Goal: Task Accomplishment & Management: Manage account settings

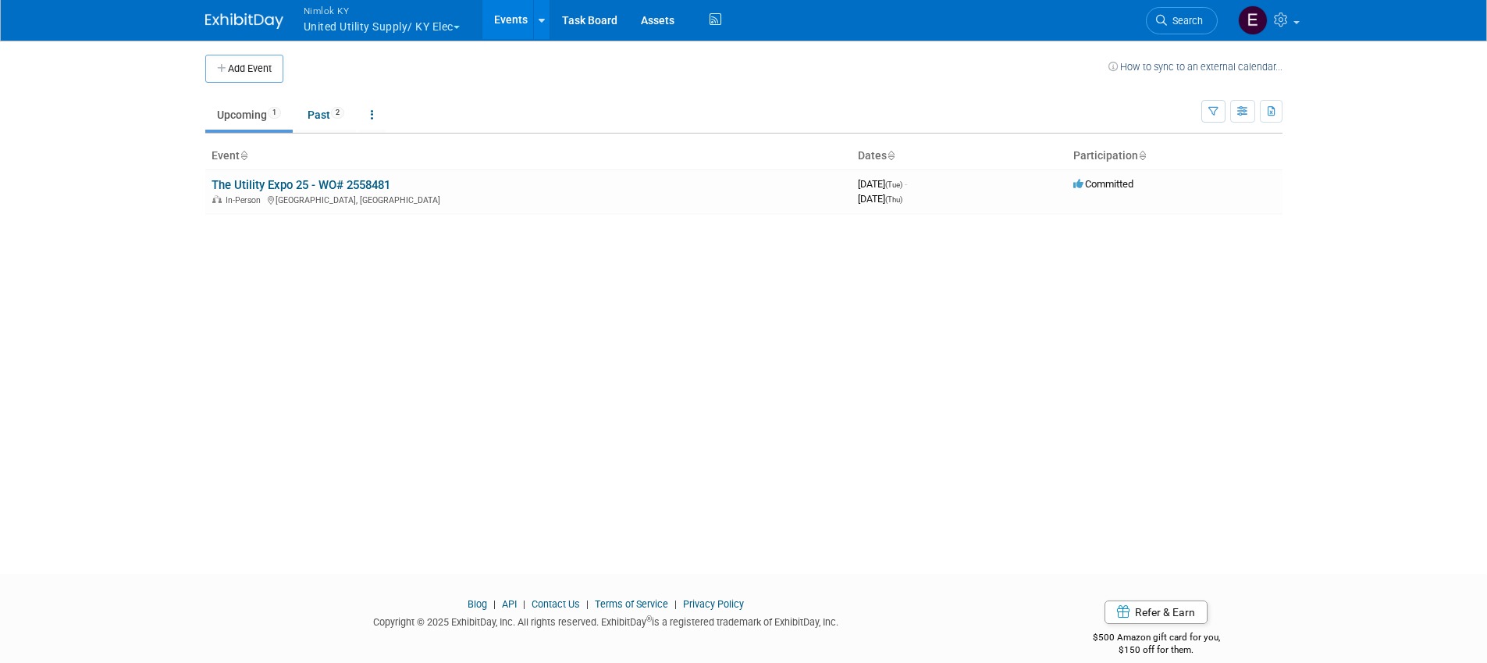
click at [453, 23] on button "Nimlok KY United Utility Supply/ KY Elec" at bounding box center [390, 20] width 177 height 41
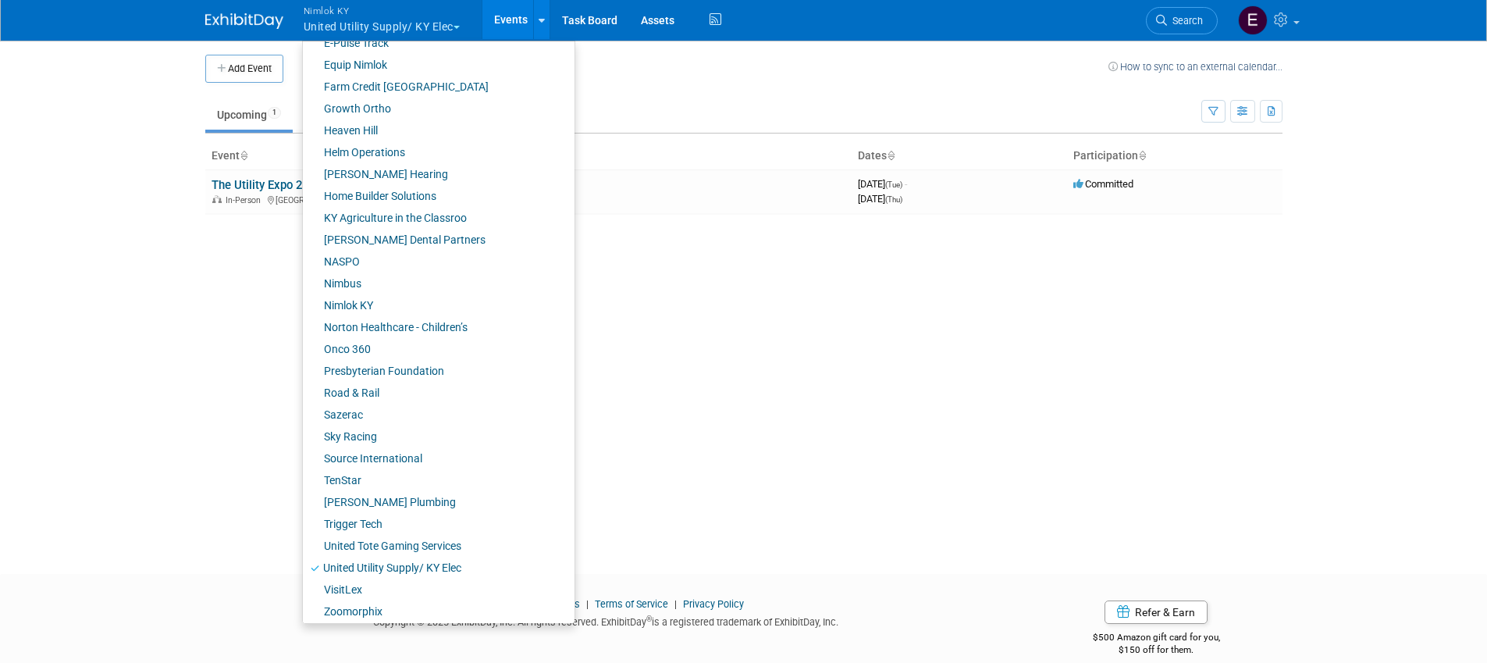
scroll to position [435, 0]
click at [390, 364] on link "Presbyterian Foundation" at bounding box center [433, 366] width 260 height 22
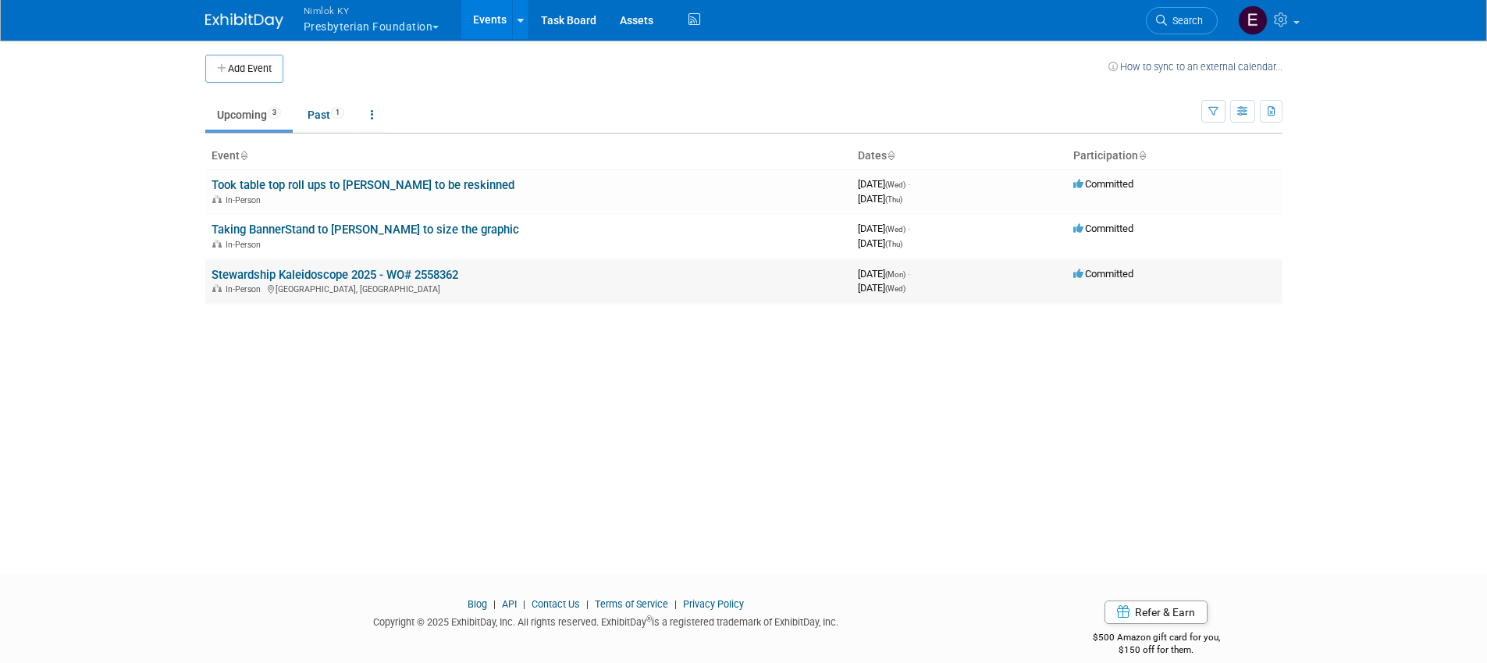
click at [311, 273] on link "Stewardship Kaleidoscope 2025 - WO# 2558362" at bounding box center [335, 275] width 247 height 14
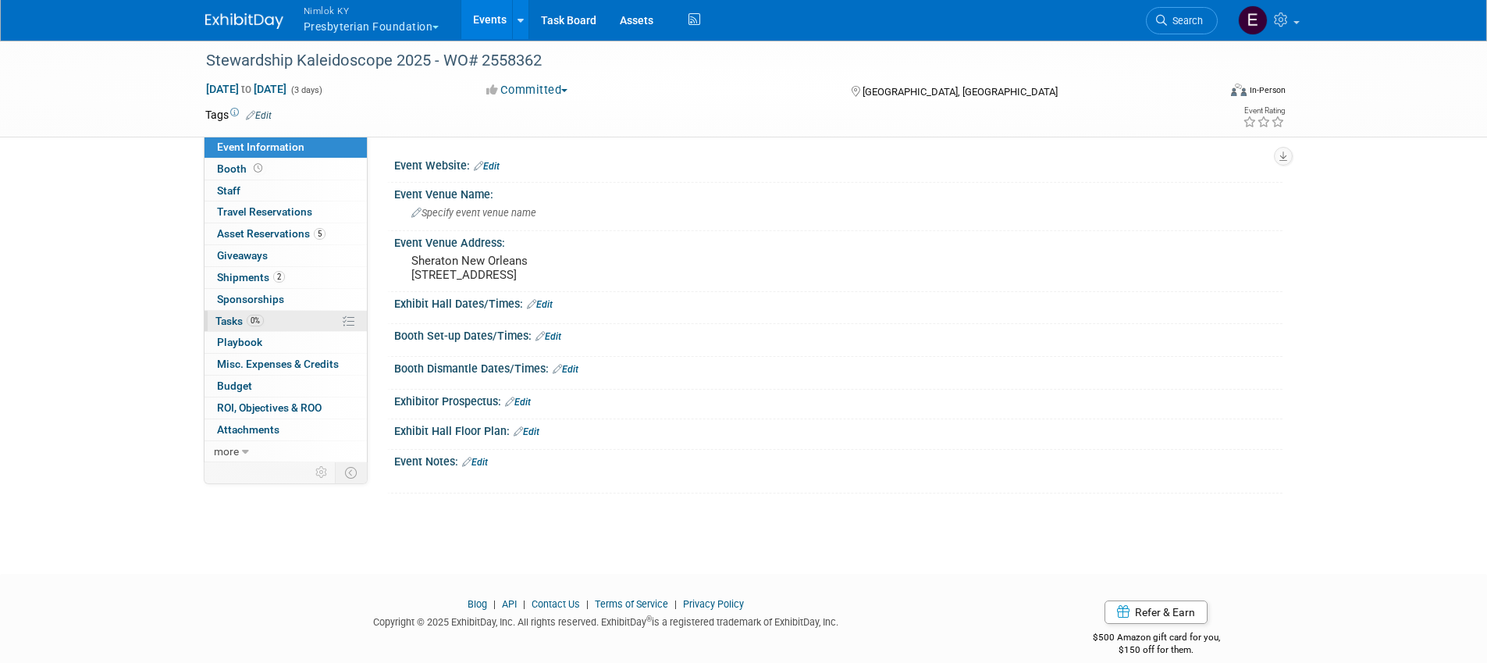
click at [251, 322] on span "0%" at bounding box center [255, 321] width 17 height 12
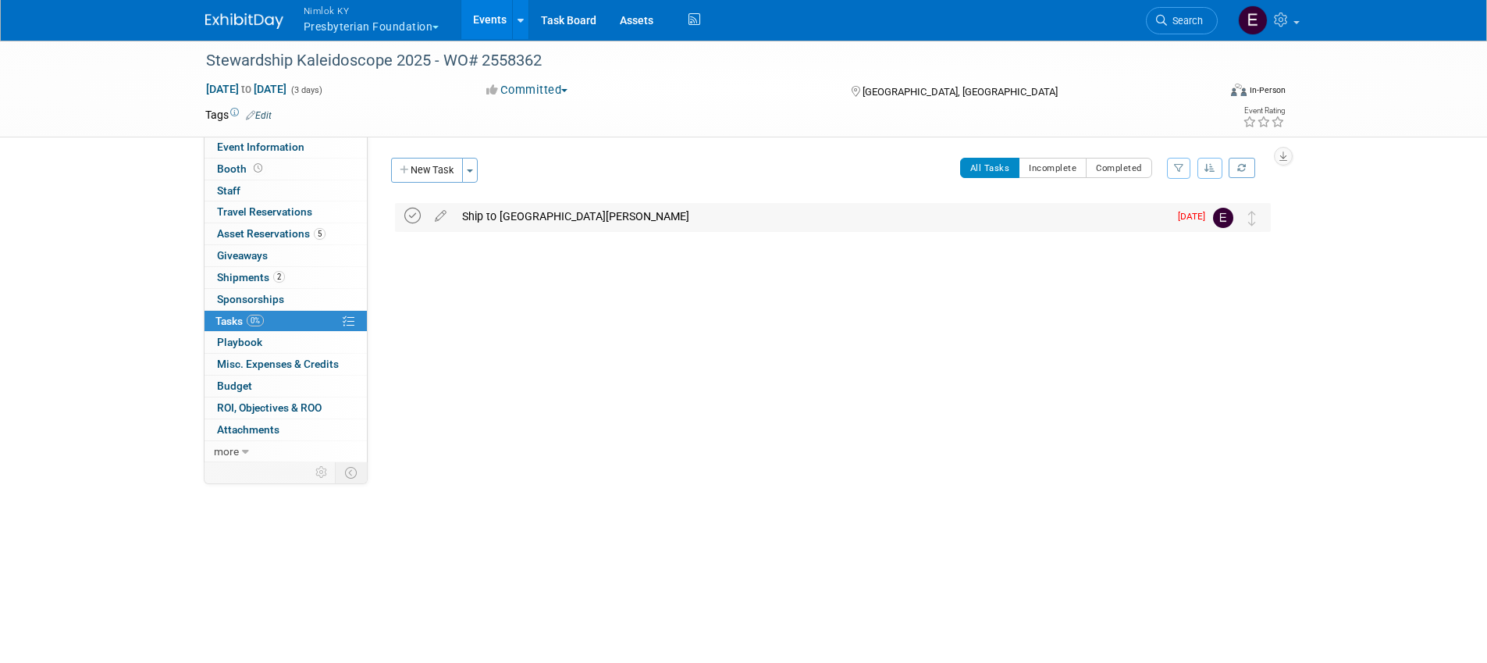
click at [406, 218] on icon at bounding box center [412, 216] width 16 height 16
click at [506, 214] on div "Ship to Sheraton Hotel NOLA" at bounding box center [811, 216] width 714 height 27
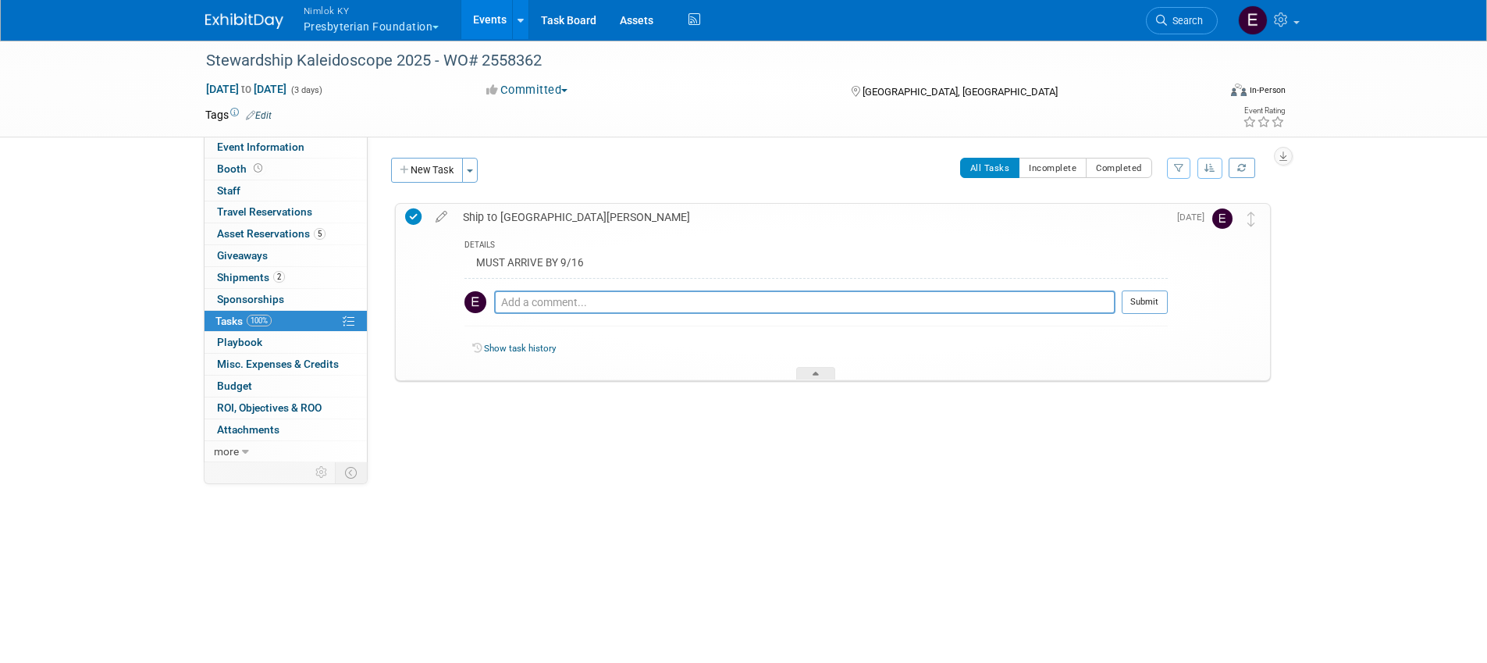
click at [506, 214] on div "Ship to Sheraton Hotel NOLA" at bounding box center [811, 217] width 713 height 27
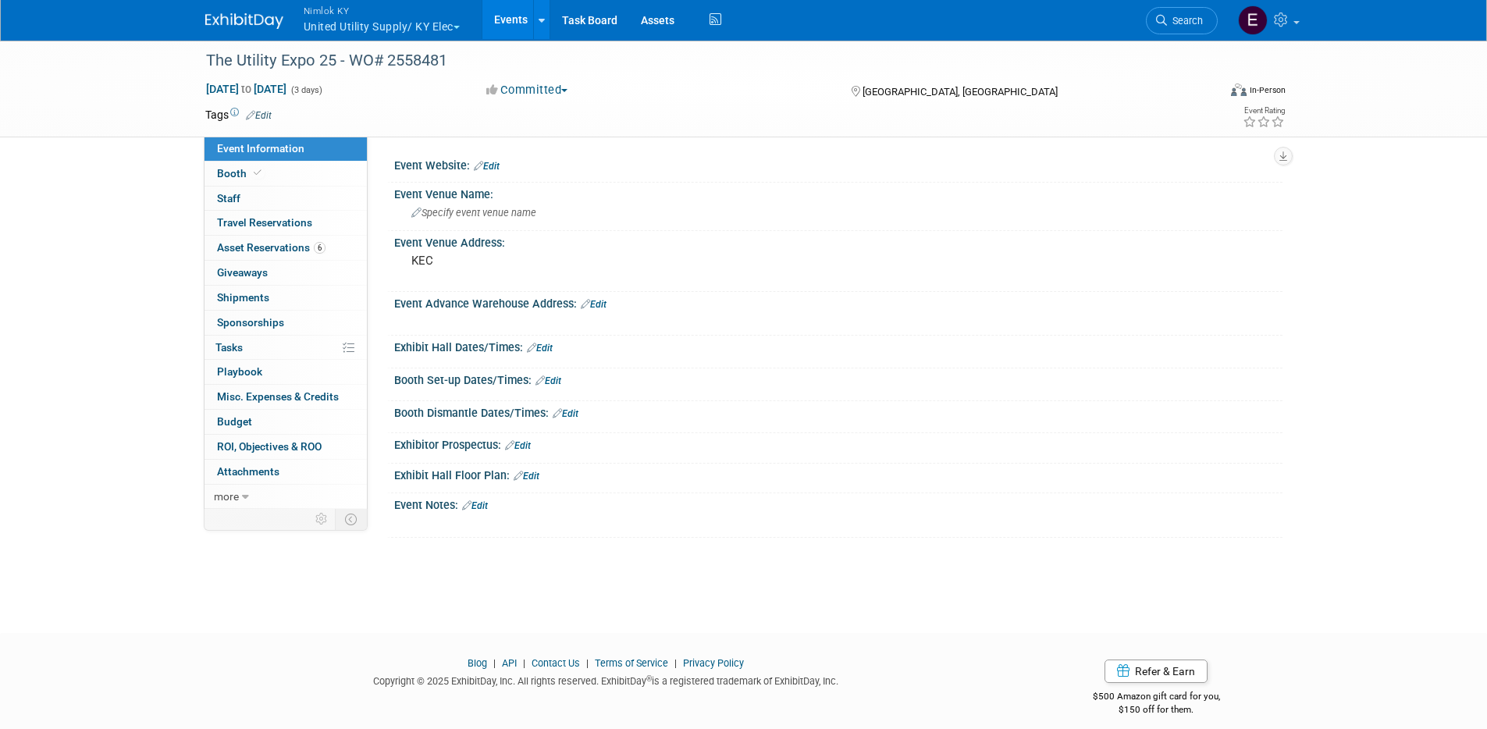
click at [553, 383] on link "Edit" at bounding box center [548, 380] width 26 height 11
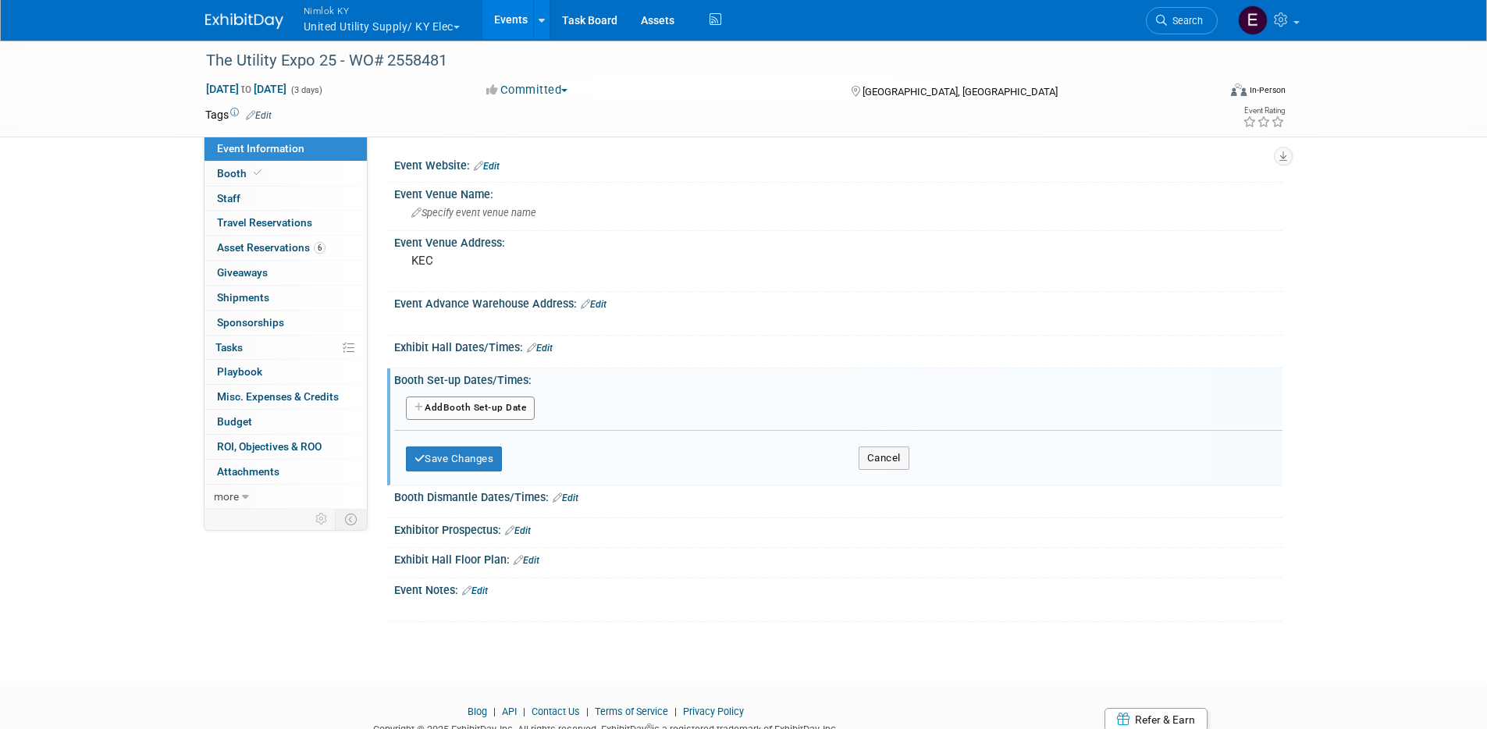
click at [496, 400] on button "Add Another Booth Set-up Date" at bounding box center [471, 408] width 130 height 23
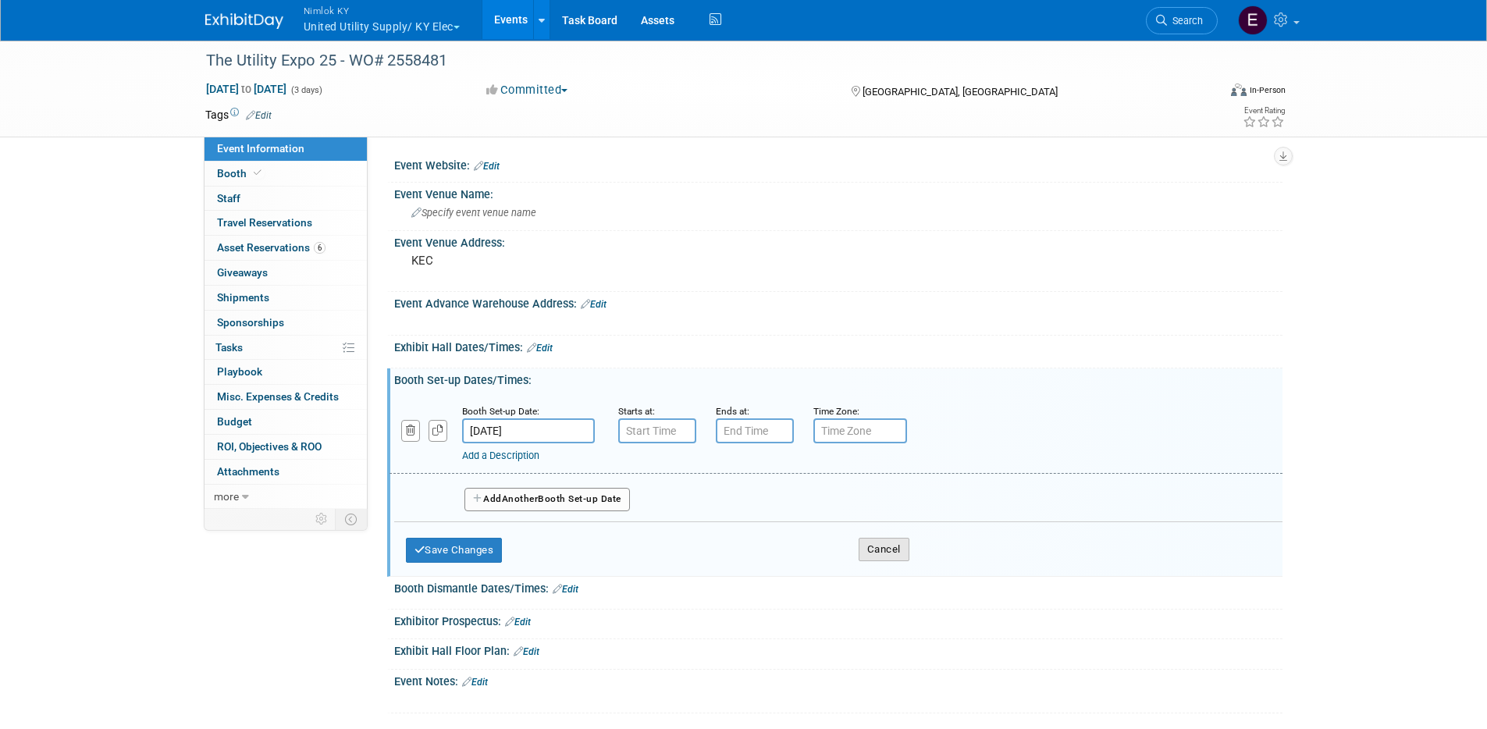
click at [879, 546] on button "Cancel" at bounding box center [884, 549] width 51 height 23
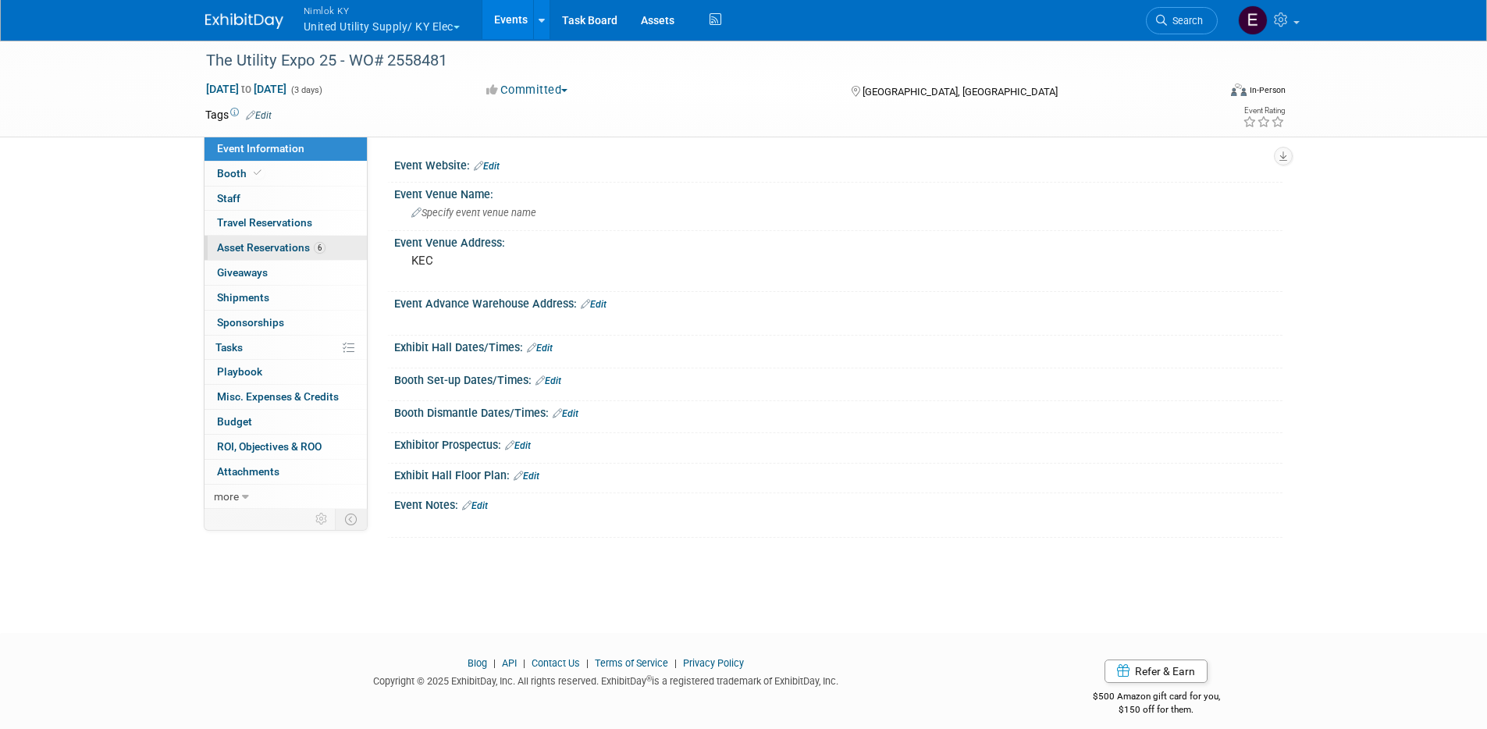
click at [269, 250] on span "Asset Reservations 6" at bounding box center [271, 247] width 108 height 12
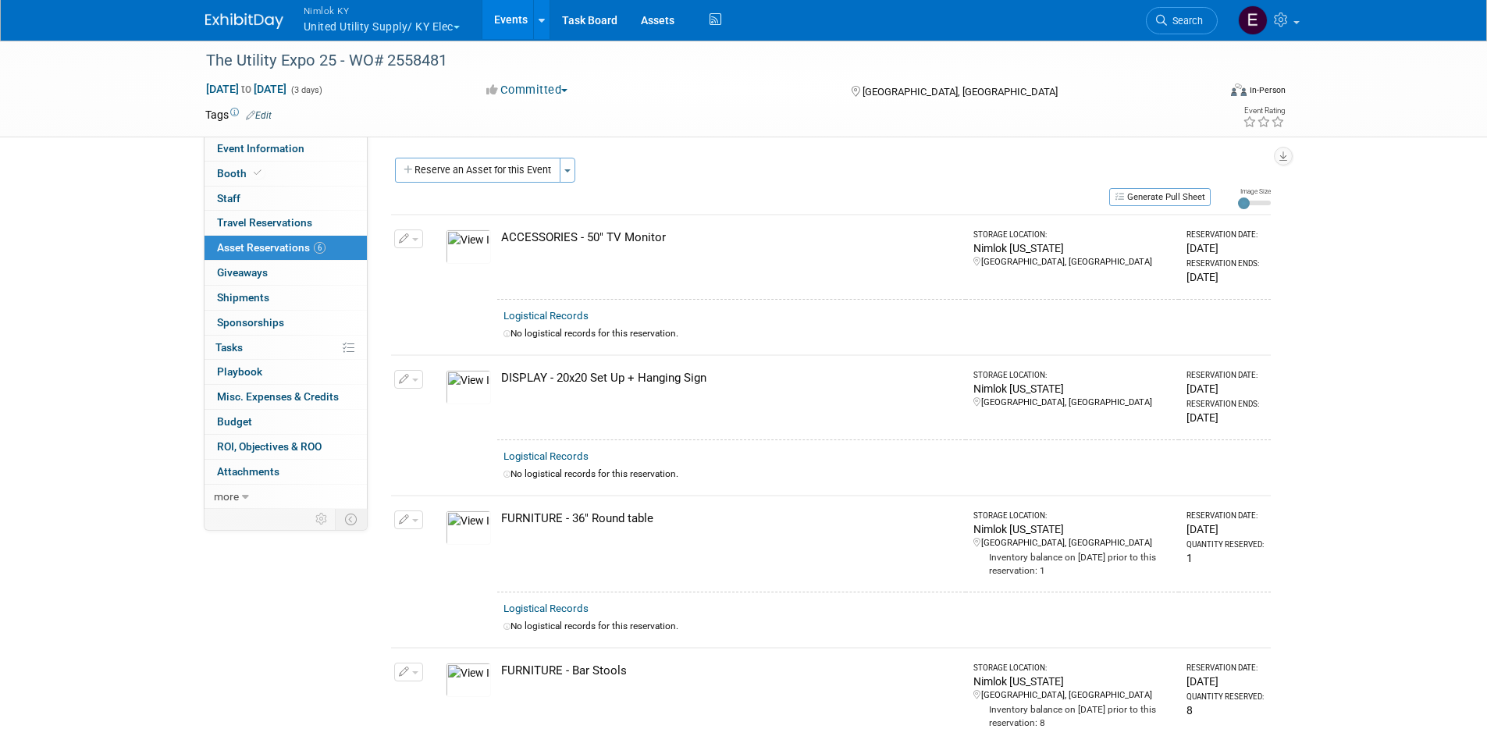
click at [352, 22] on button "Nimlok KY United Utility Supply/ KY Elec" at bounding box center [390, 20] width 177 height 41
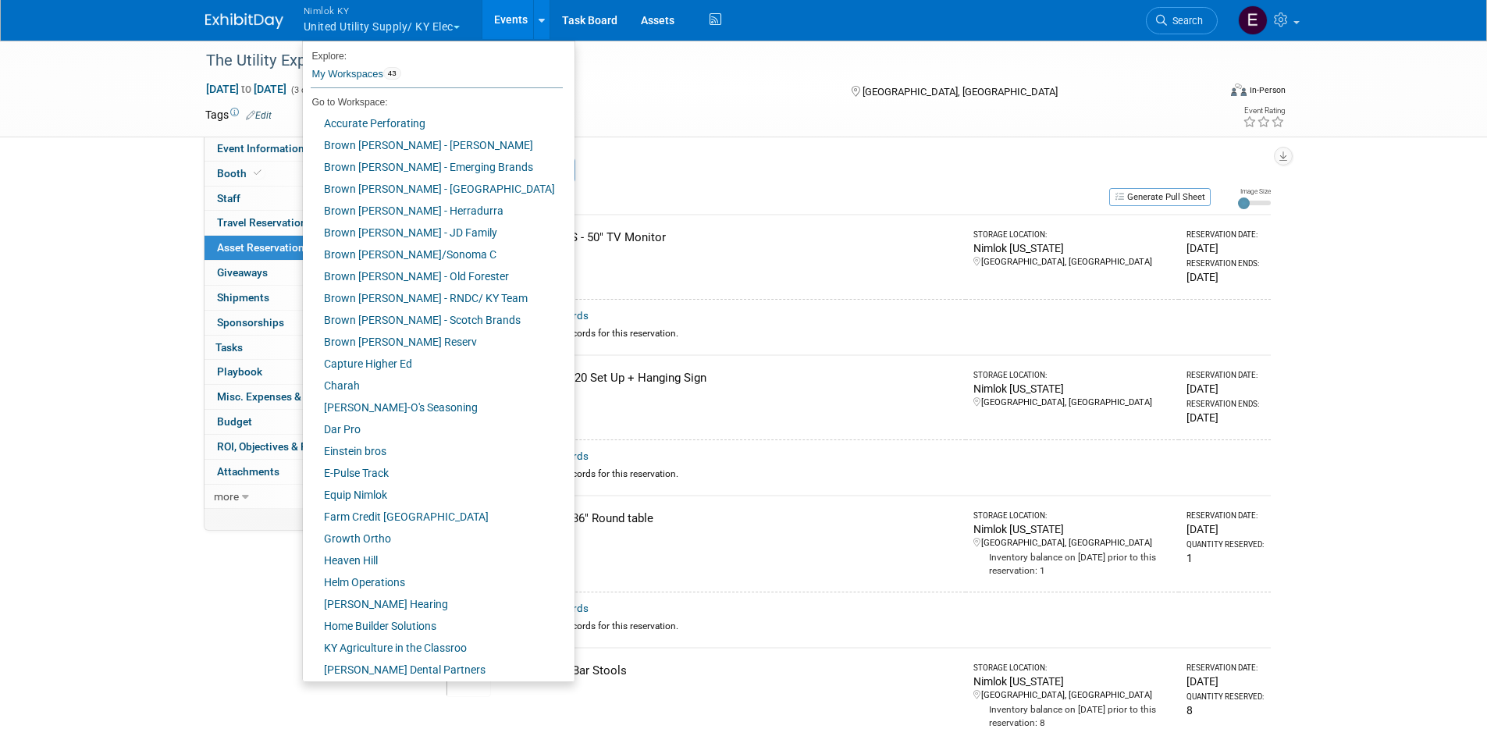
click at [126, 97] on div "The Utility Expo 25 - WO# 2558481 Oct 7, 2025 to Oct 9, 2025 (3 days) Oct 7, 20…" at bounding box center [743, 88] width 1487 height 98
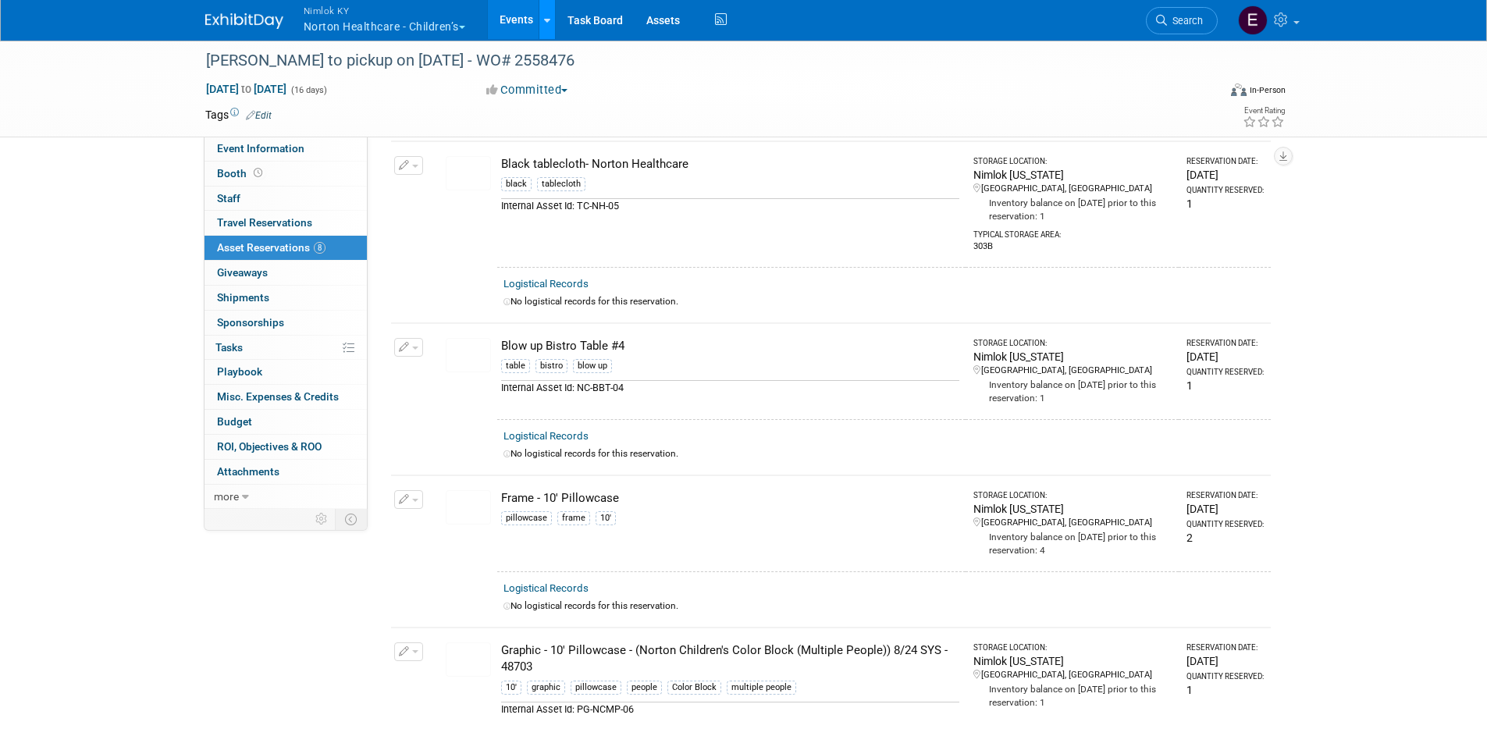
click at [547, 23] on icon at bounding box center [547, 21] width 6 height 10
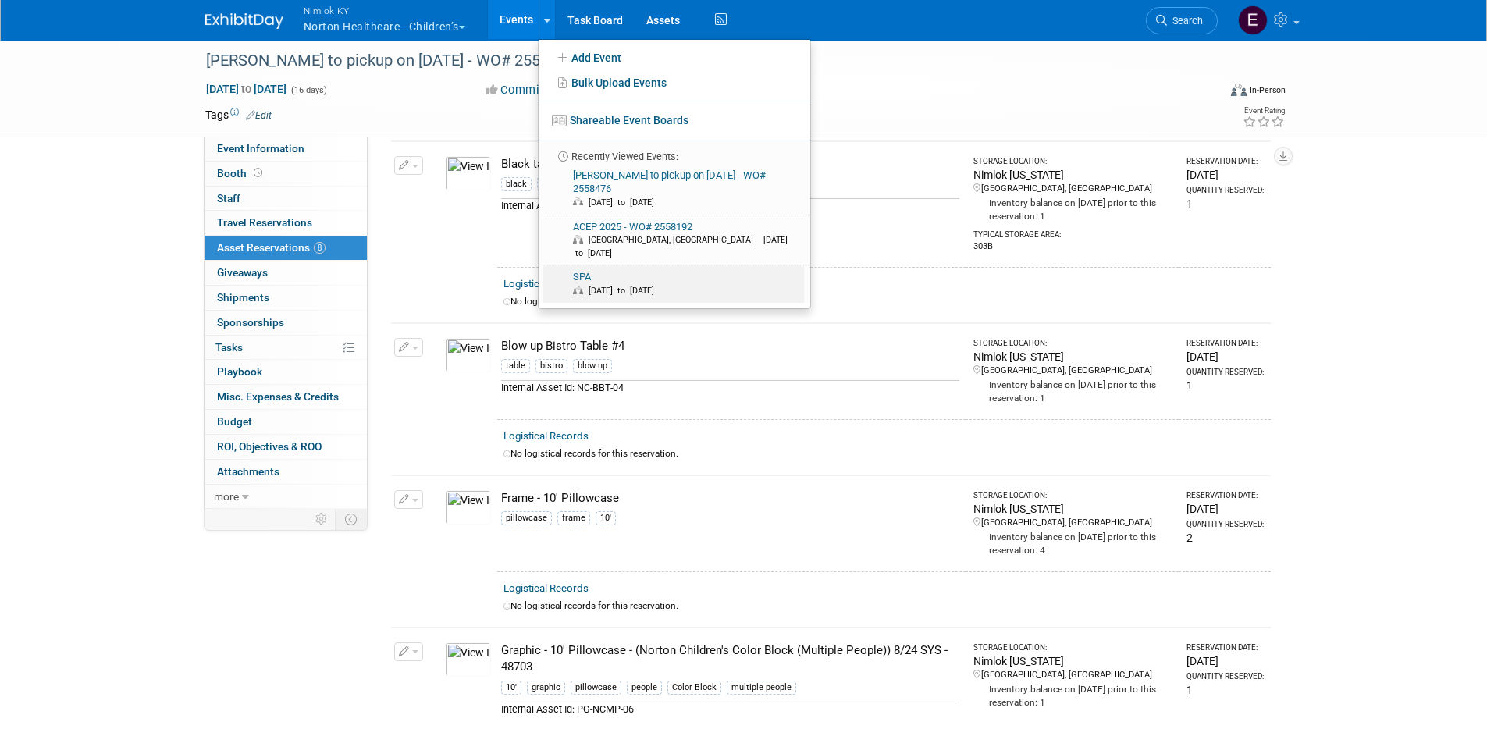
click at [581, 265] on link "SPA Oct 10, 2025 to Oct 10, 2025" at bounding box center [673, 283] width 261 height 37
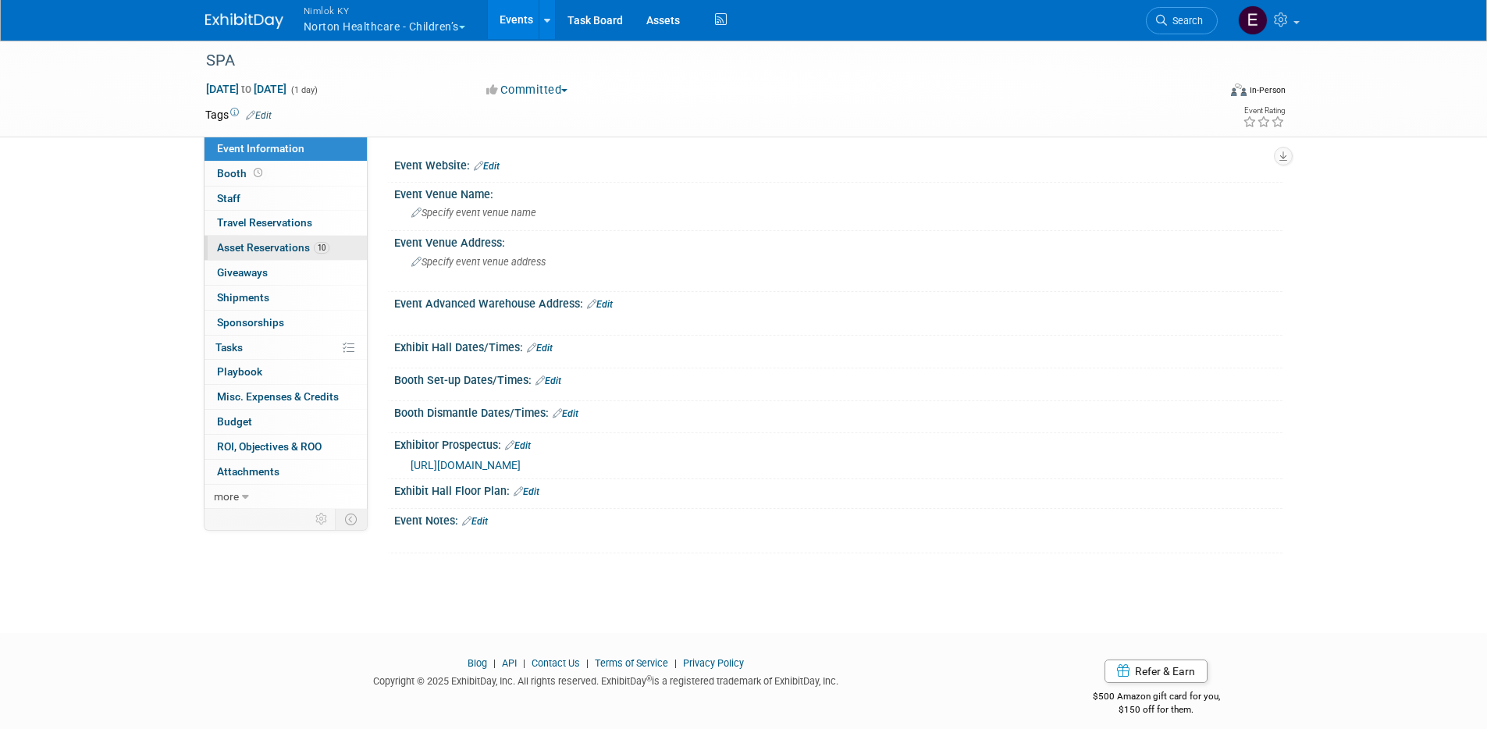
click at [270, 246] on span "Asset Reservations 10" at bounding box center [273, 247] width 112 height 12
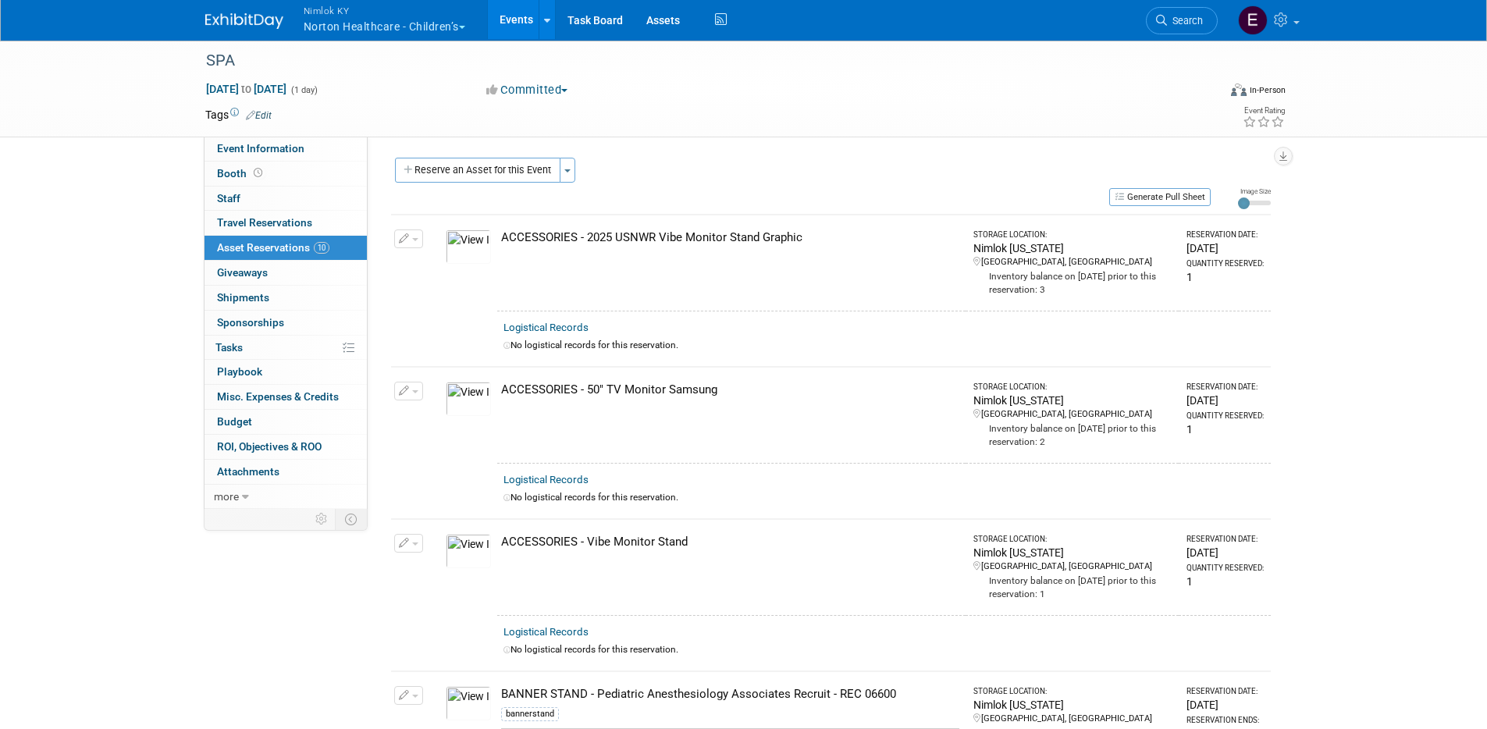
click at [436, 29] on button "Nimlok KY Norton Healthcare - Children’s" at bounding box center [393, 20] width 183 height 41
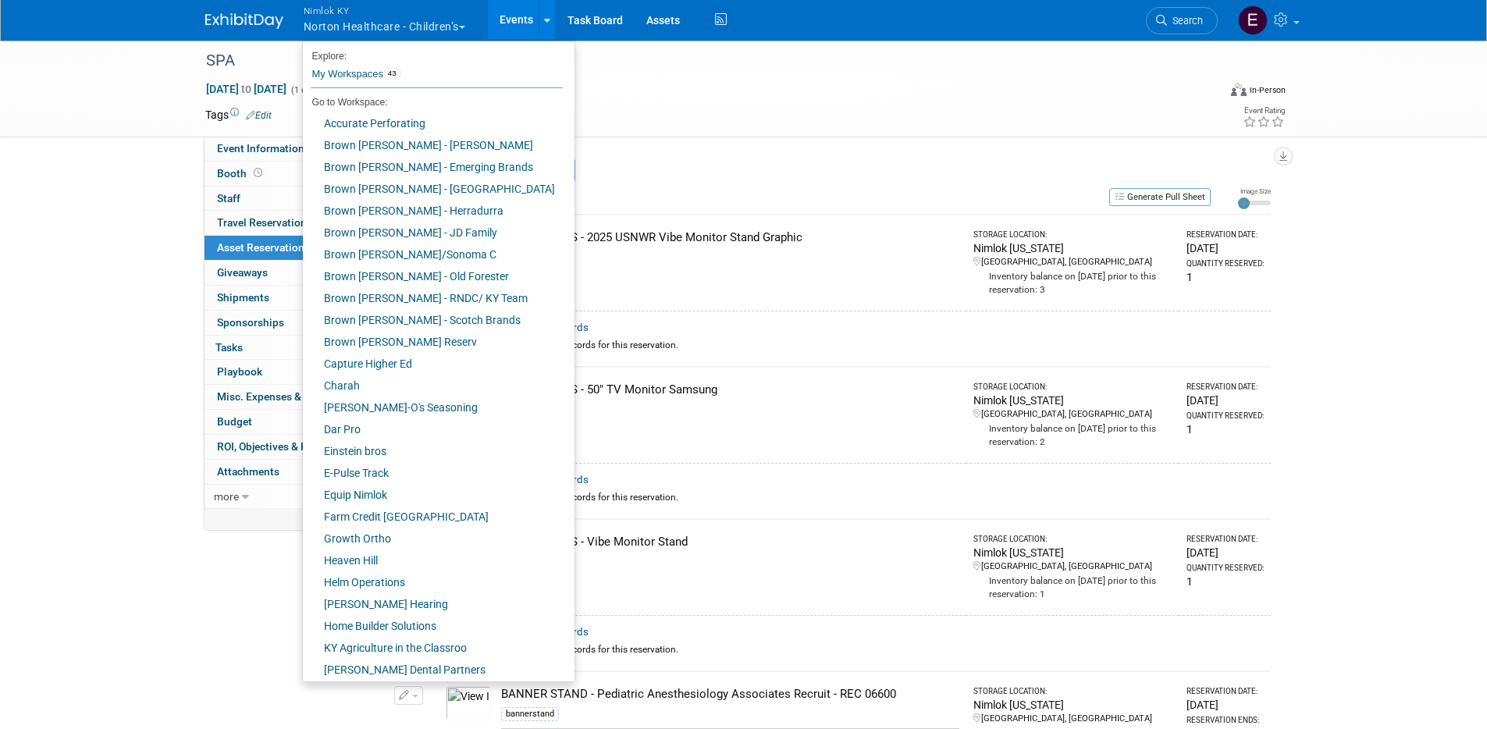
click at [515, 27] on link "Events" at bounding box center [516, 19] width 57 height 39
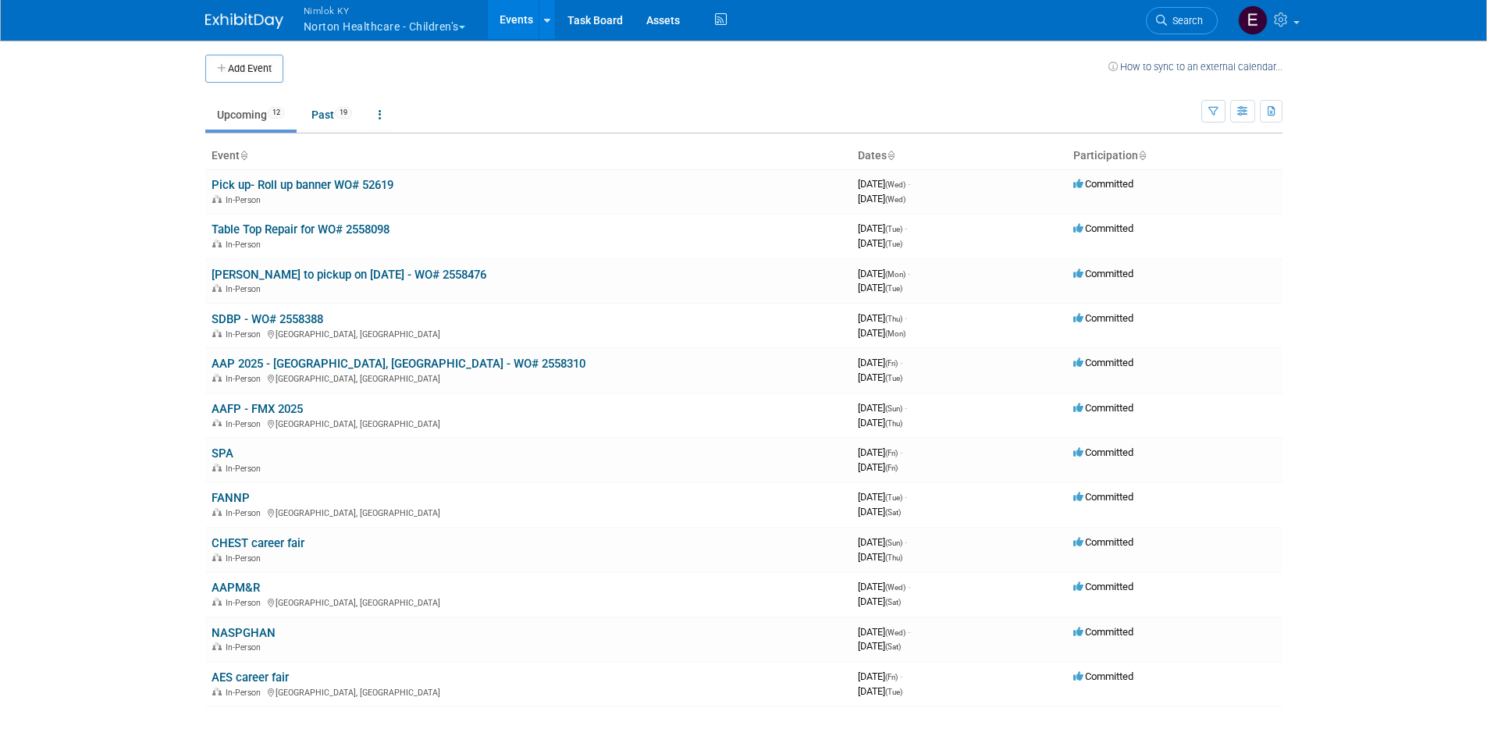
click at [101, 208] on body "Nimlok [PERSON_NAME] Healthcare - Children’s Explore: My Workspaces 43 Go to Wo…" at bounding box center [743, 364] width 1487 height 729
click at [294, 406] on link "AAFP - FMX 2025" at bounding box center [257, 409] width 91 height 14
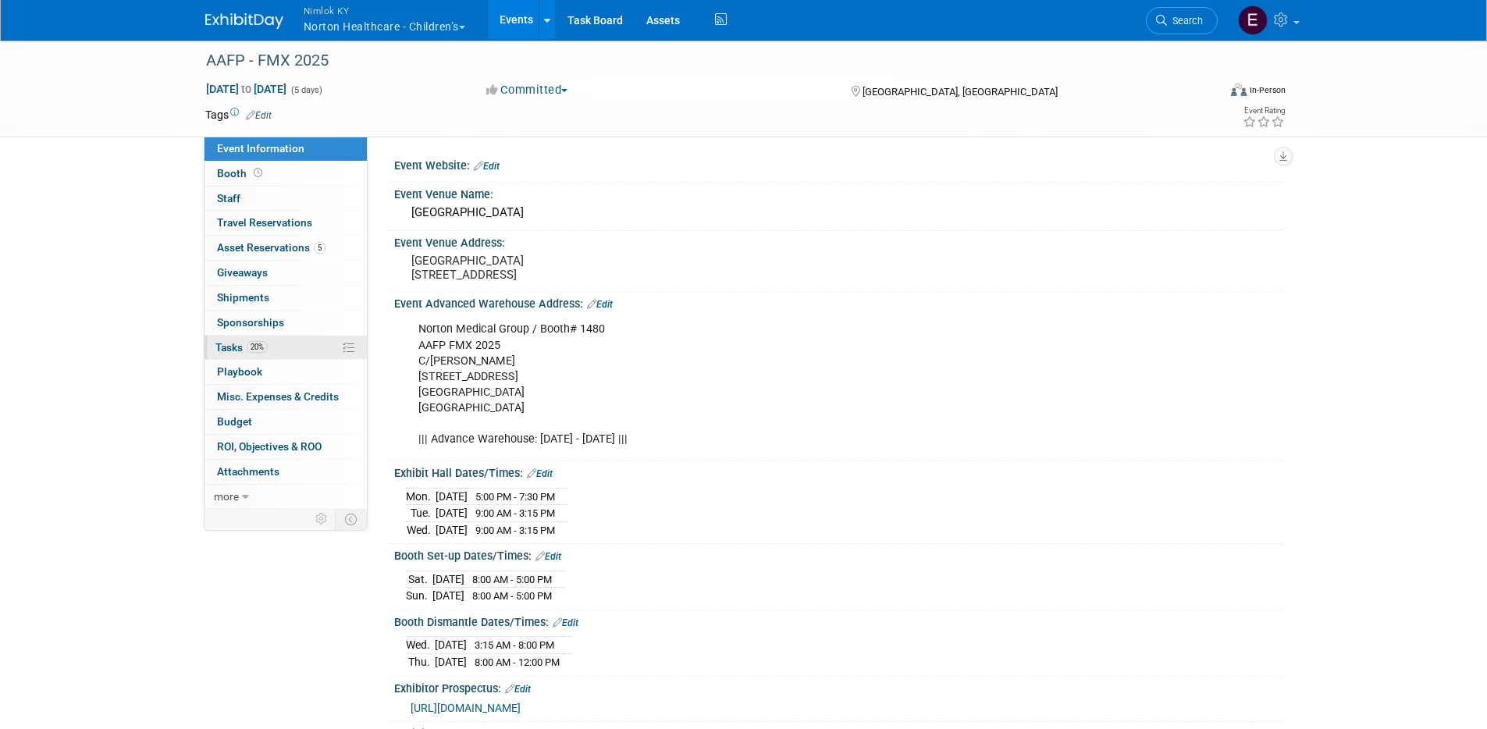
click at [242, 351] on span "Tasks 20%" at bounding box center [241, 347] width 52 height 12
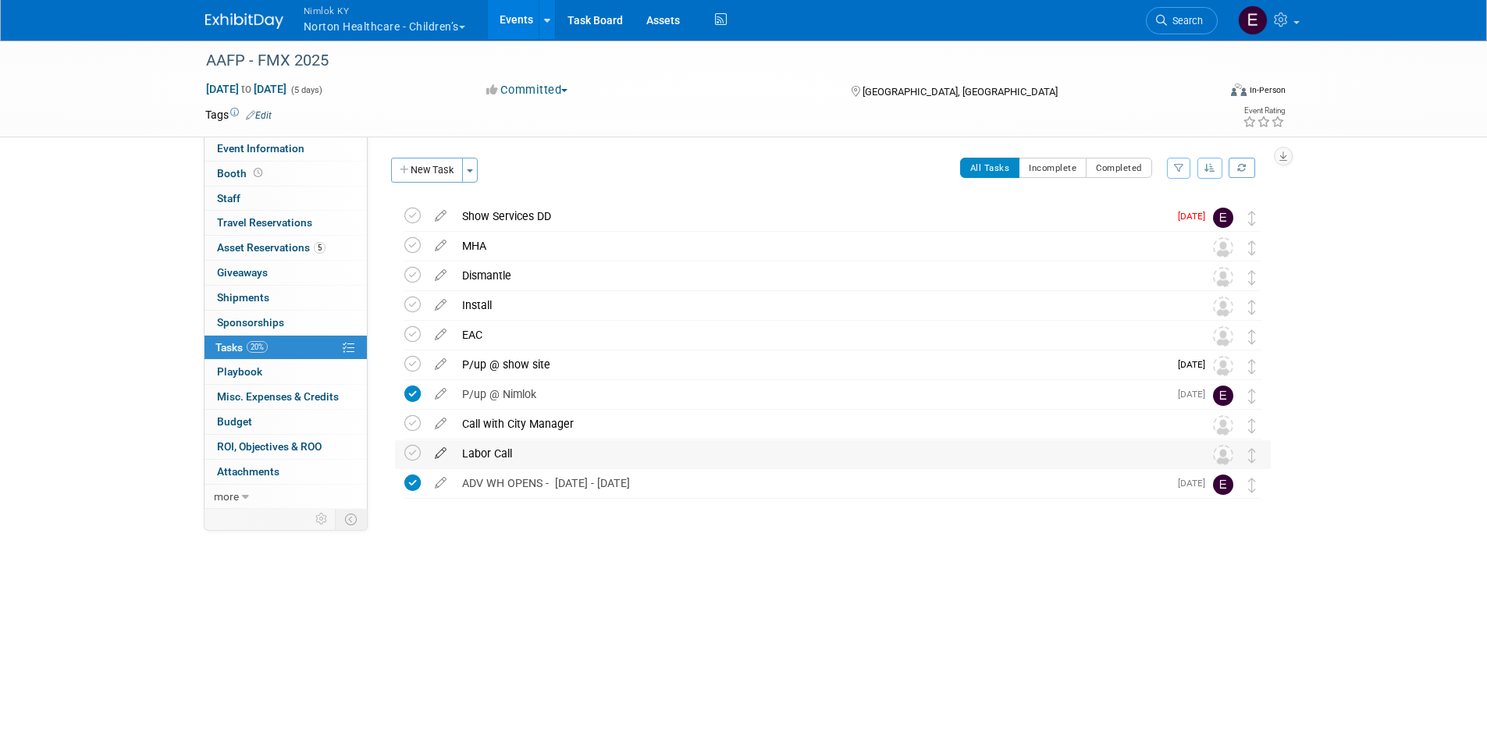
click at [440, 453] on icon at bounding box center [440, 450] width 27 height 20
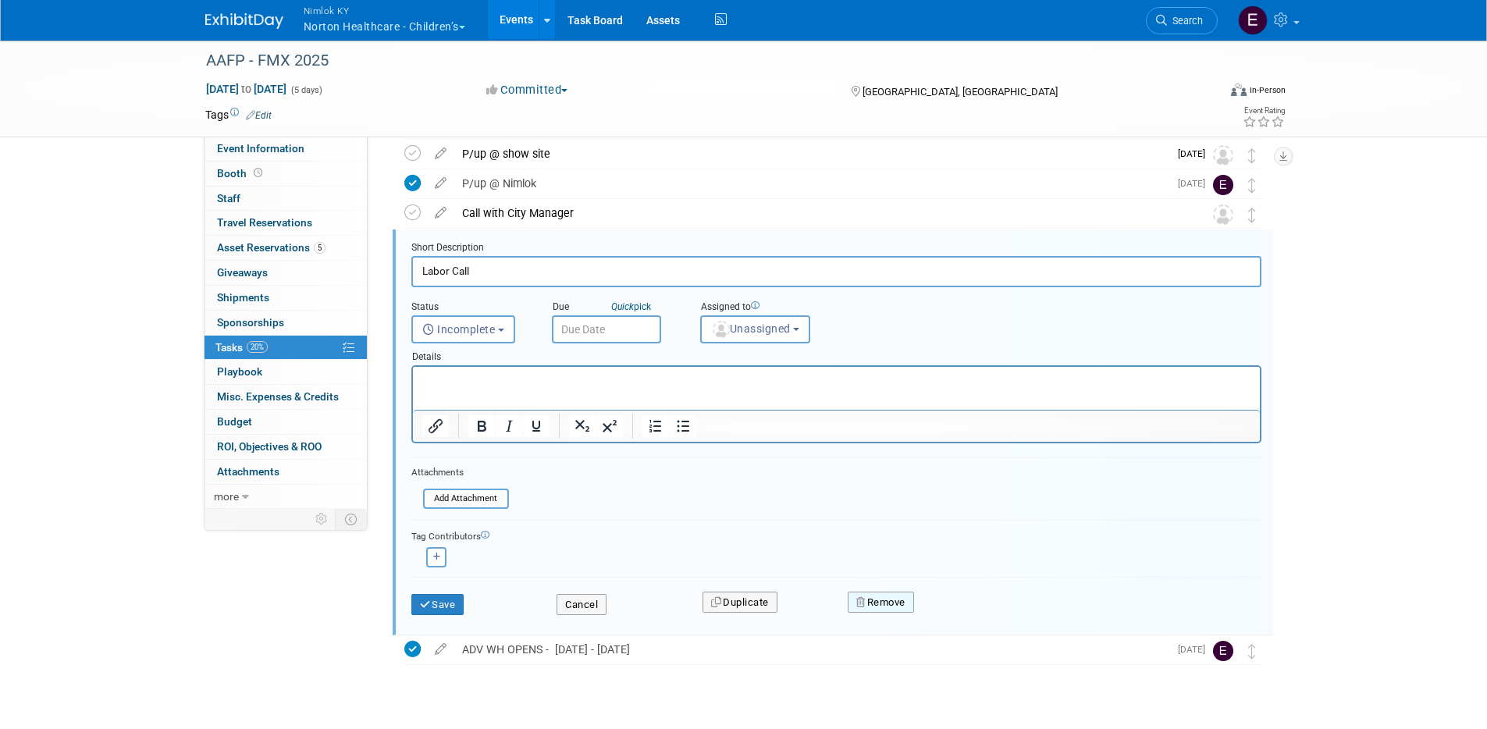
click at [866, 603] on button "Remove" at bounding box center [881, 603] width 66 height 22
click at [948, 613] on link "Yes" at bounding box center [968, 615] width 45 height 25
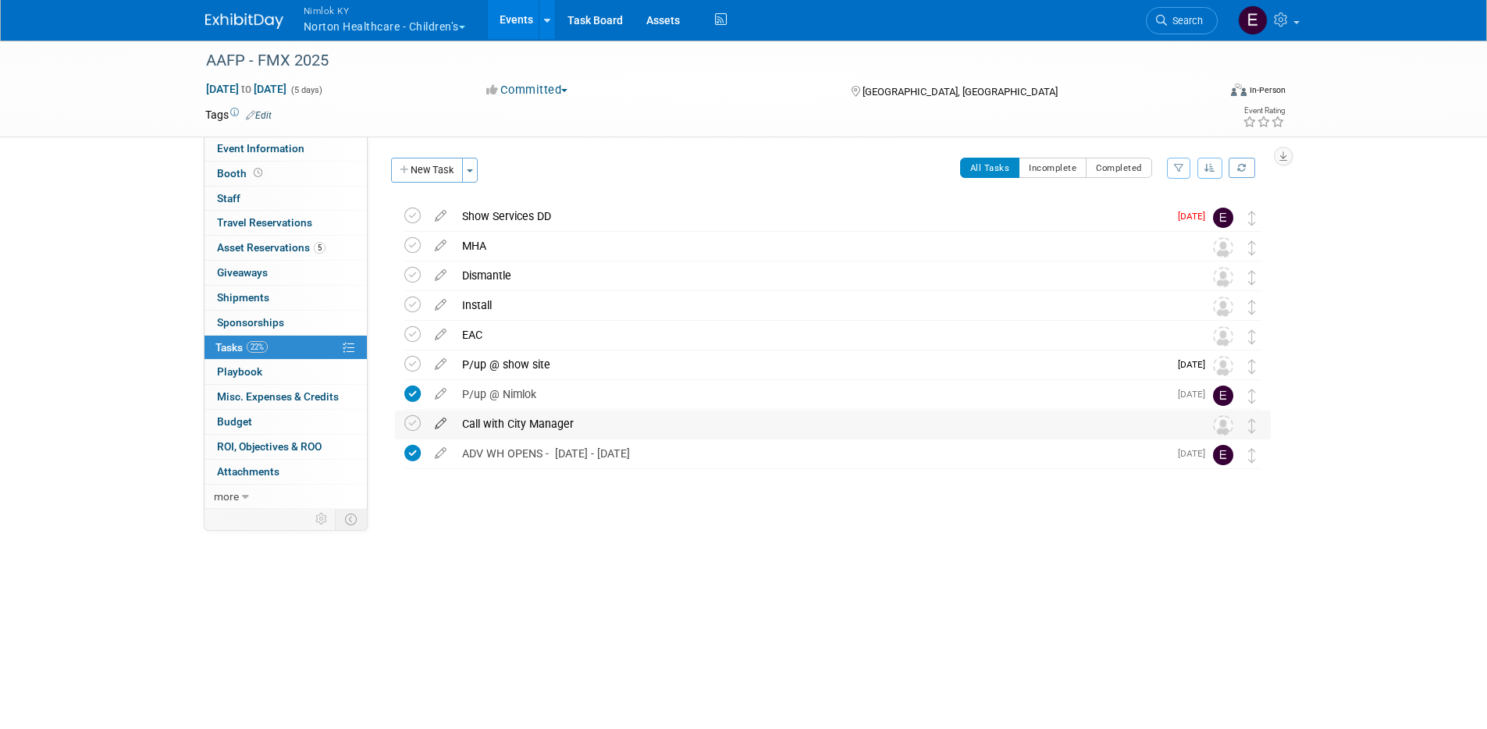
click at [442, 422] on icon at bounding box center [440, 421] width 27 height 20
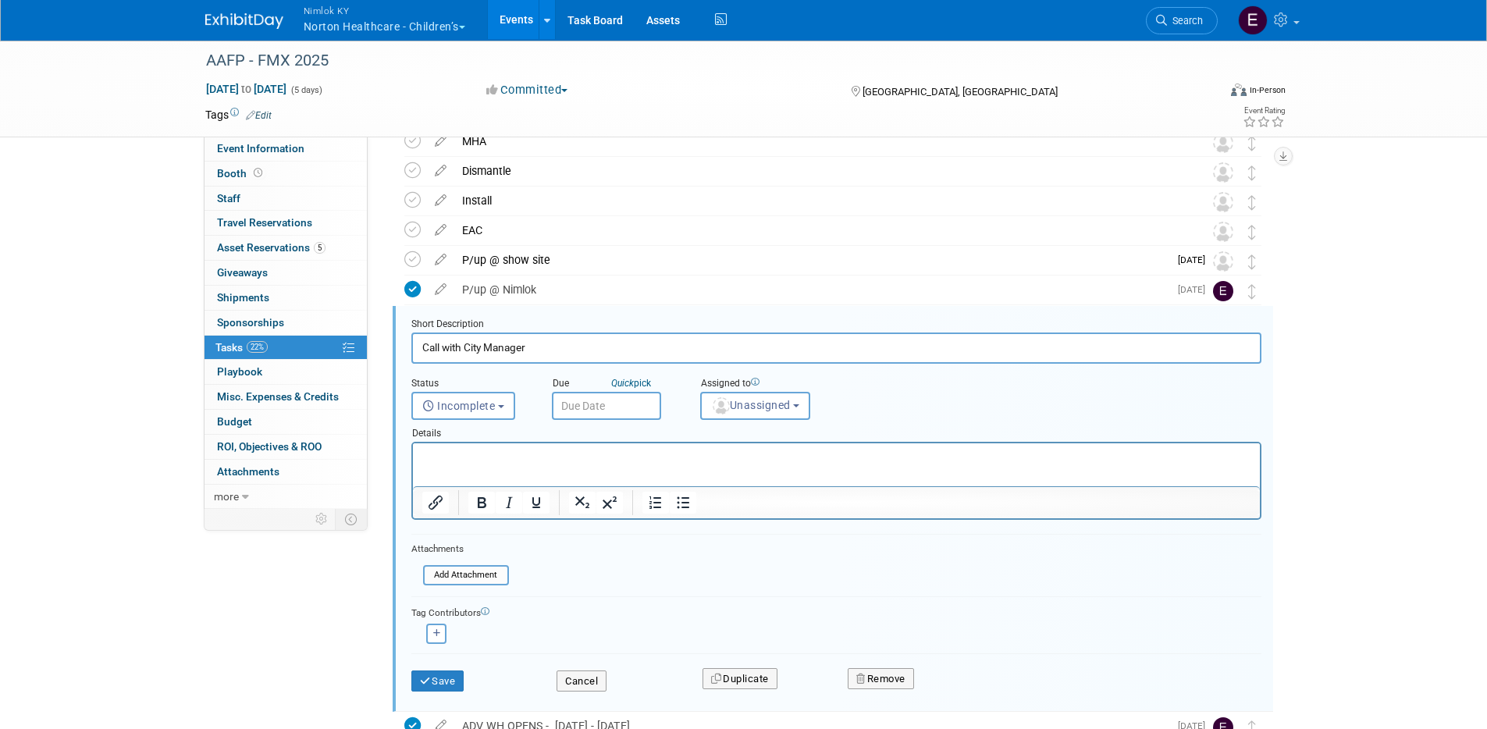
scroll to position [181, 0]
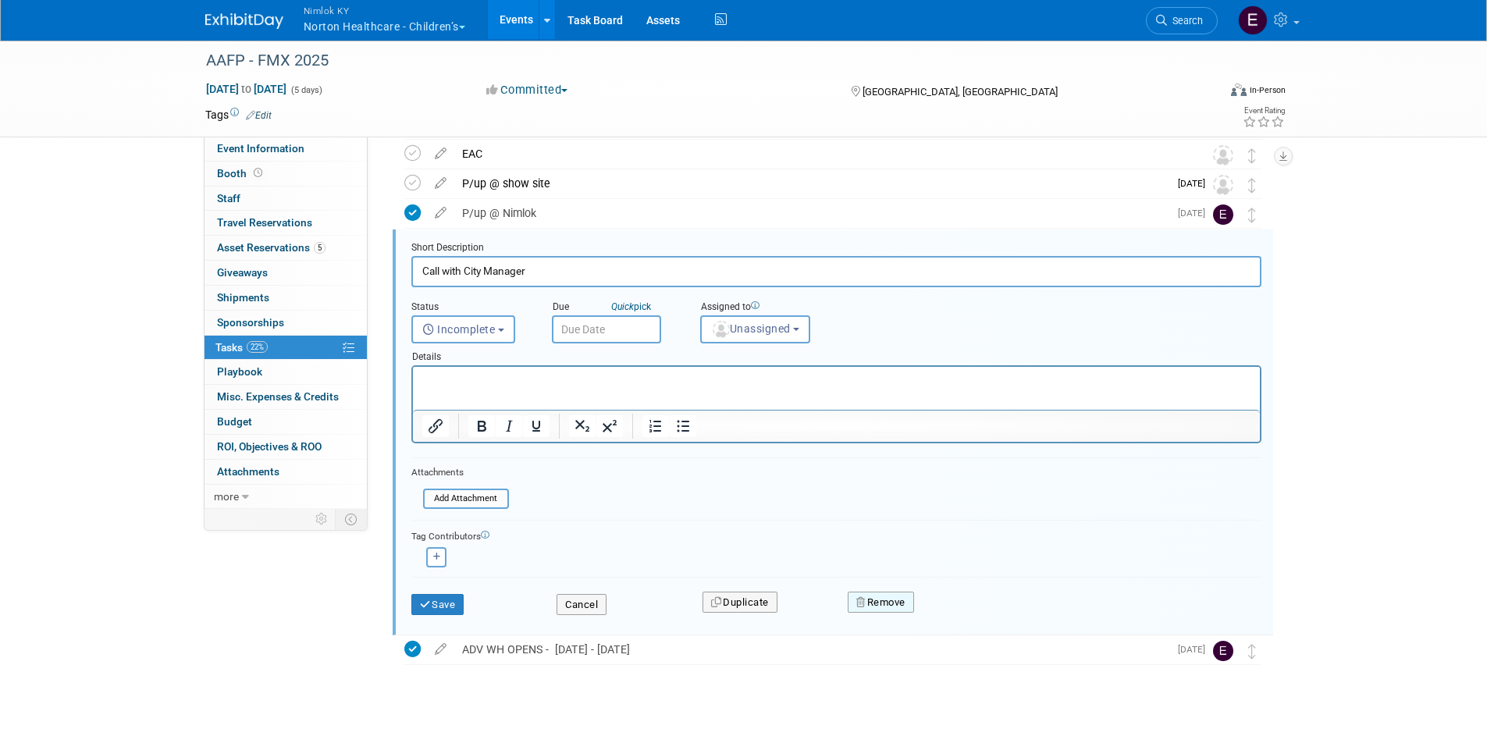
click at [895, 603] on button "Remove" at bounding box center [881, 603] width 66 height 22
click at [976, 613] on link "Yes" at bounding box center [968, 615] width 45 height 25
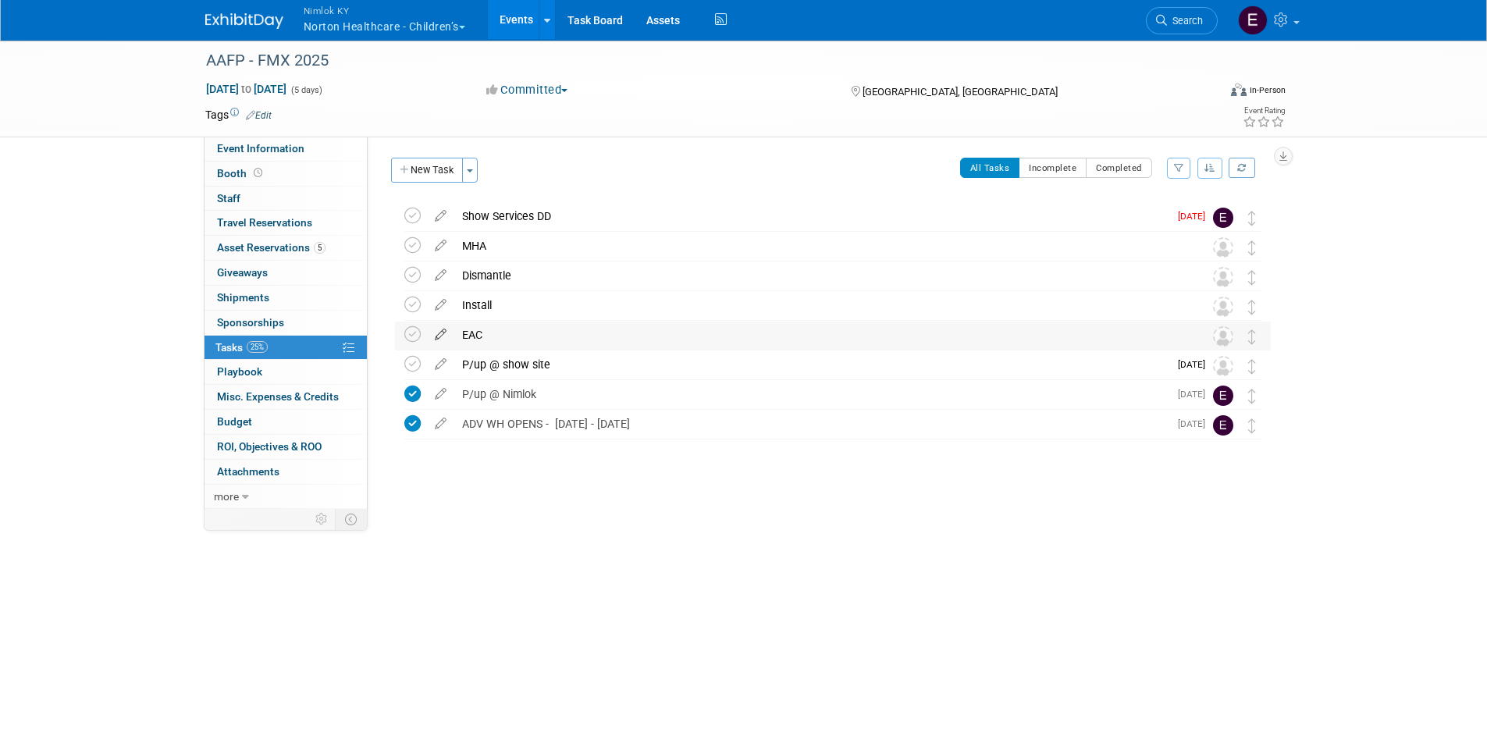
click at [438, 333] on icon at bounding box center [440, 332] width 27 height 20
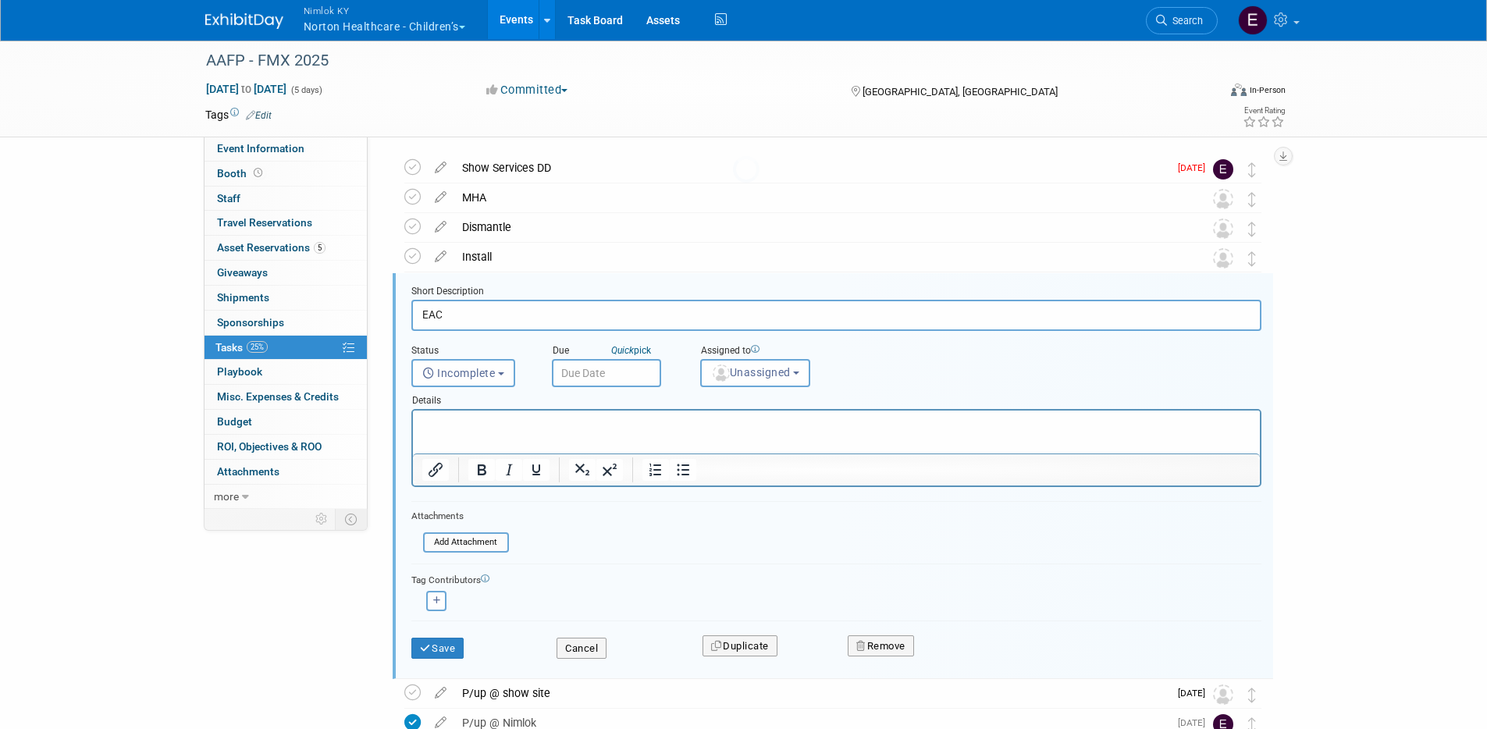
scroll to position [92, 0]
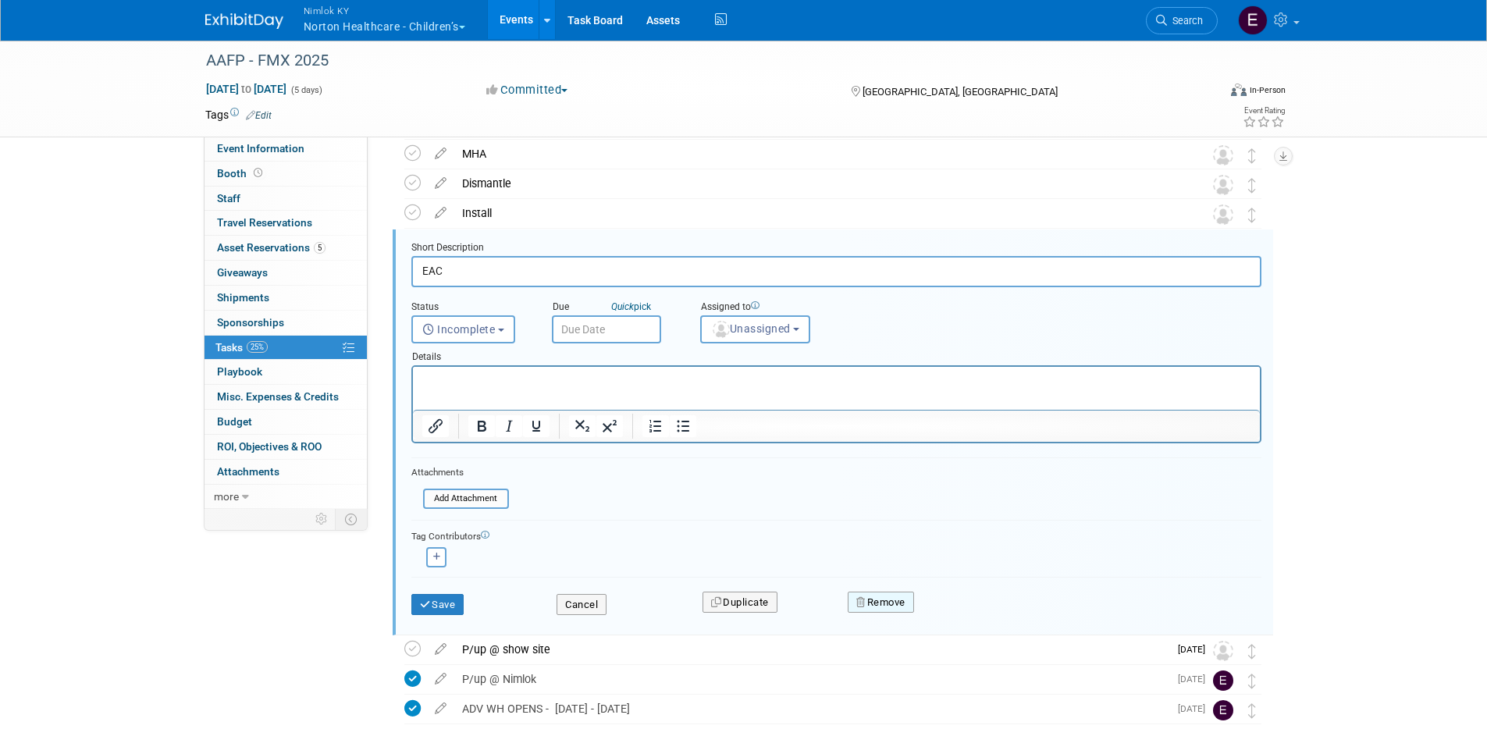
click at [893, 603] on button "Remove" at bounding box center [881, 603] width 66 height 22
click at [958, 611] on icon at bounding box center [957, 615] width 9 height 9
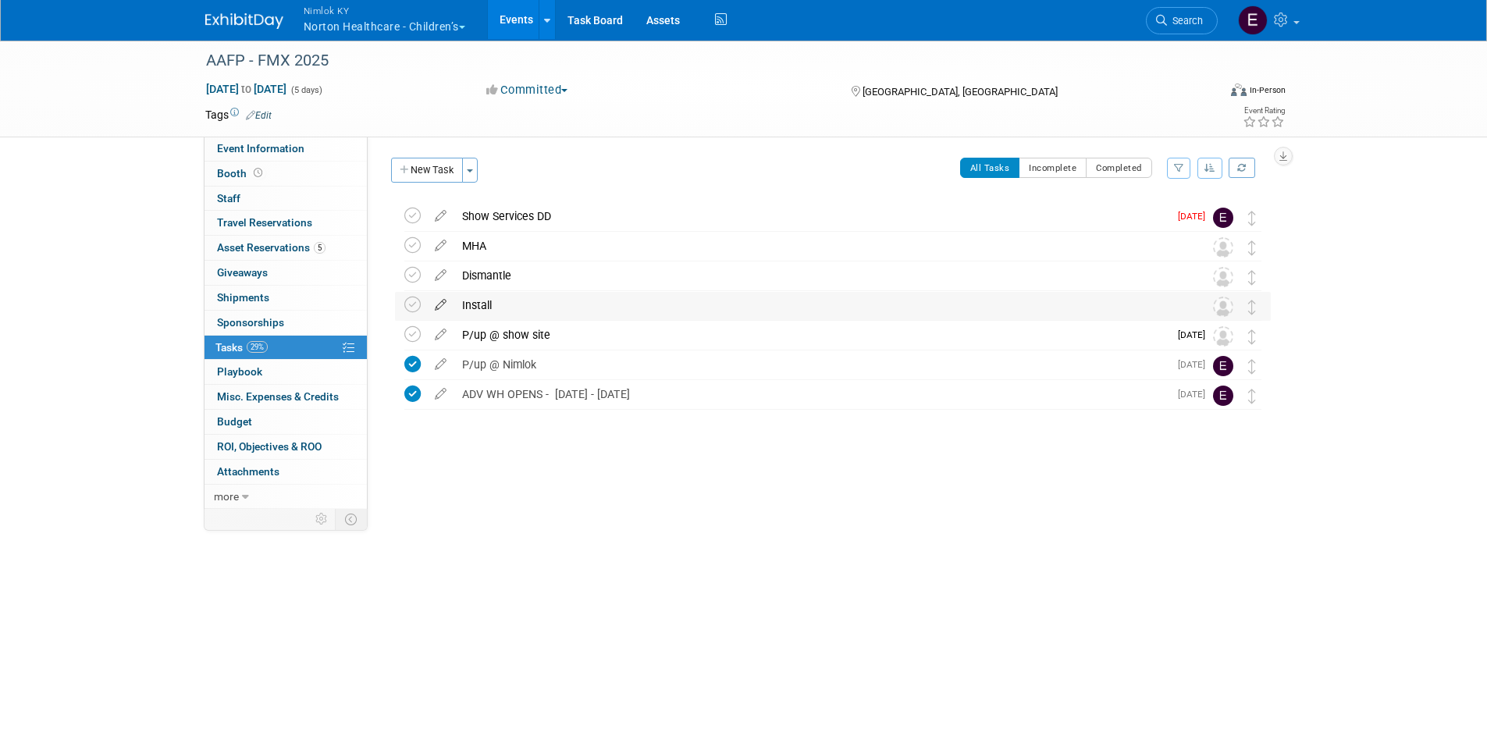
click at [436, 300] on icon at bounding box center [440, 302] width 27 height 20
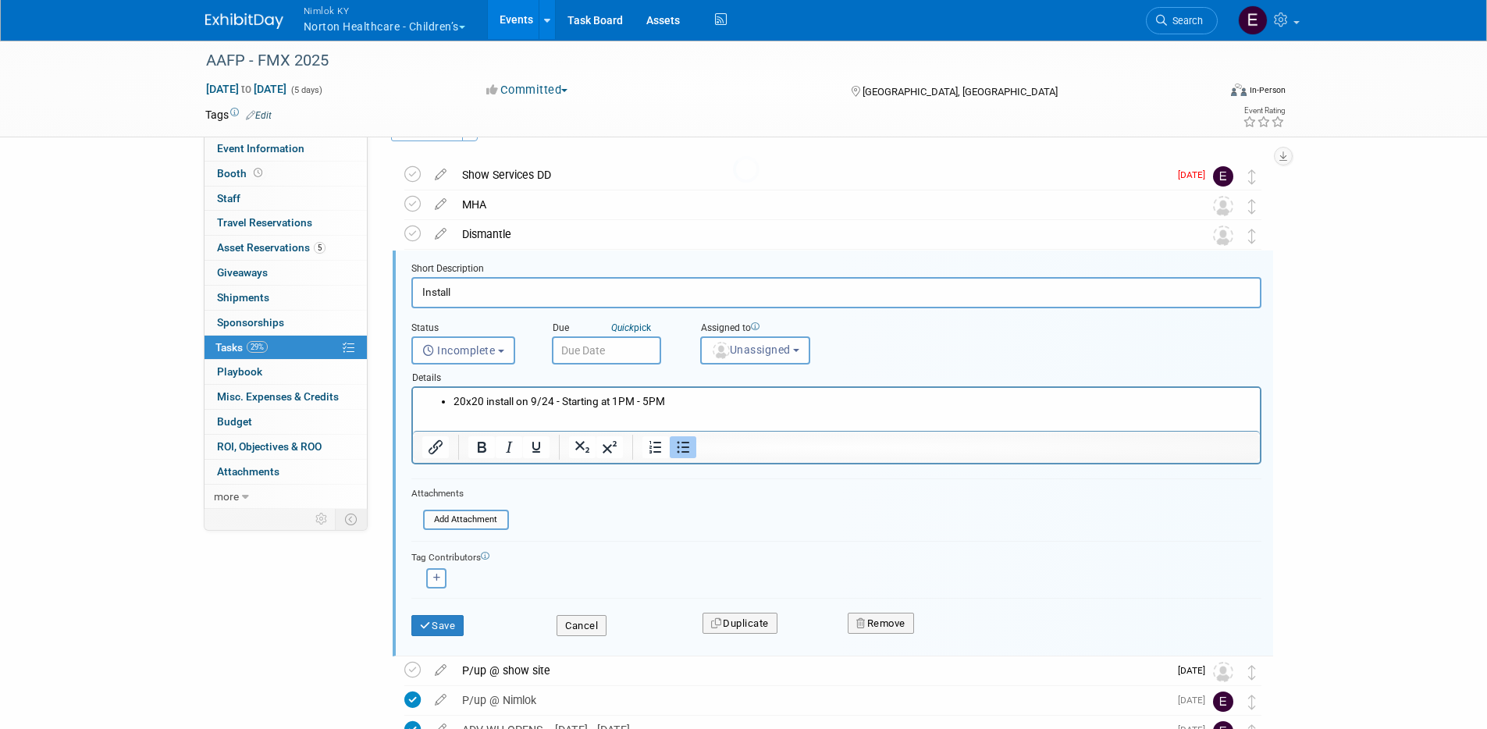
scroll to position [62, 0]
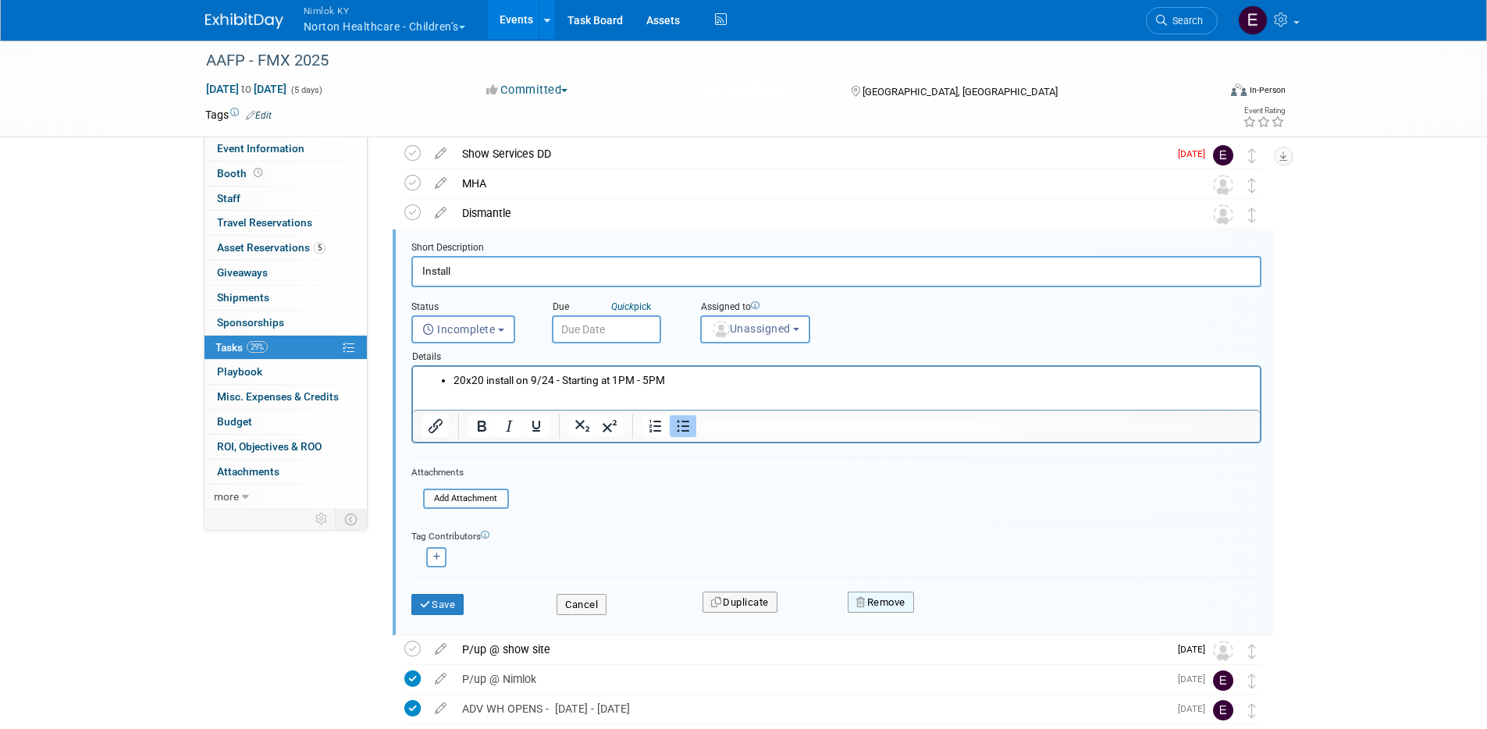
click at [873, 601] on button "Remove" at bounding box center [881, 603] width 66 height 22
click at [954, 613] on icon at bounding box center [957, 615] width 9 height 9
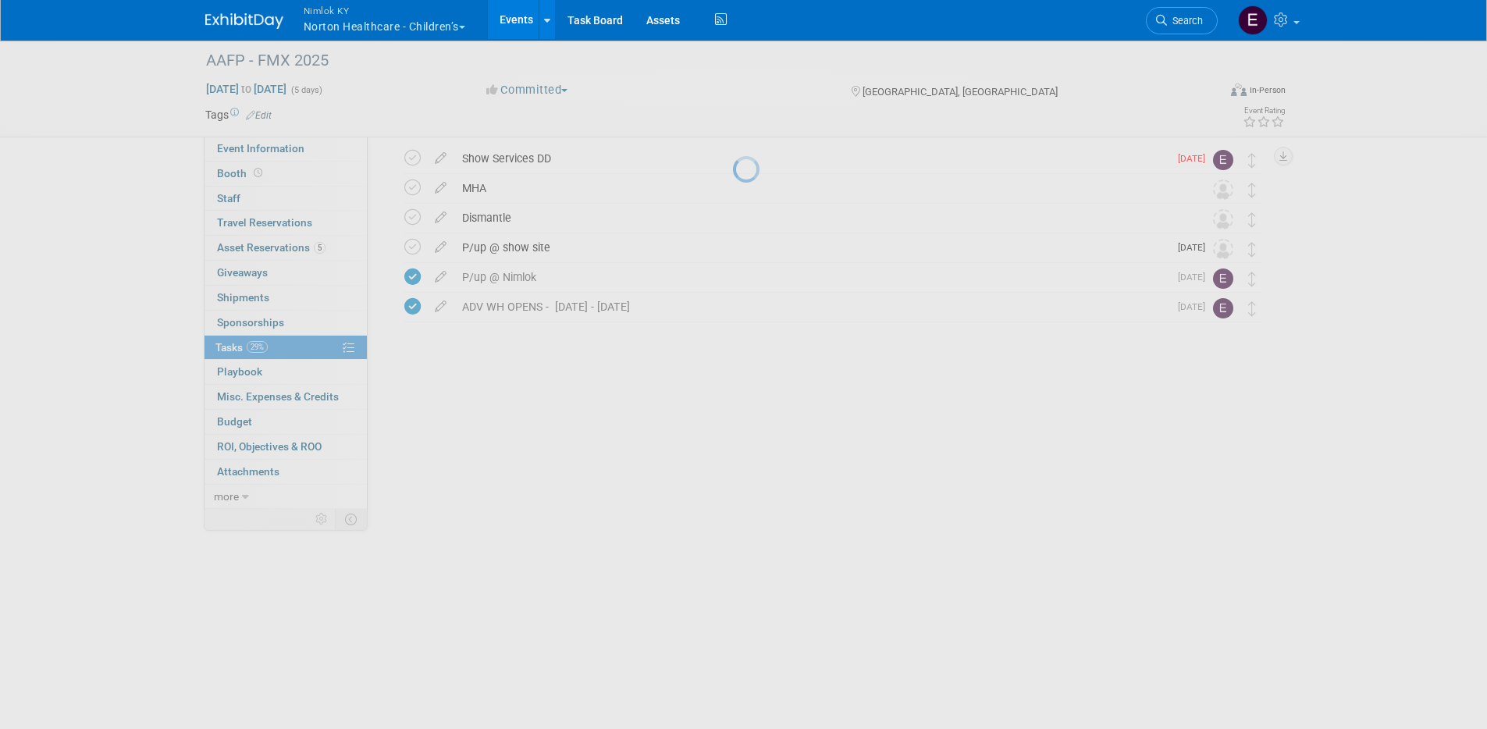
scroll to position [0, 0]
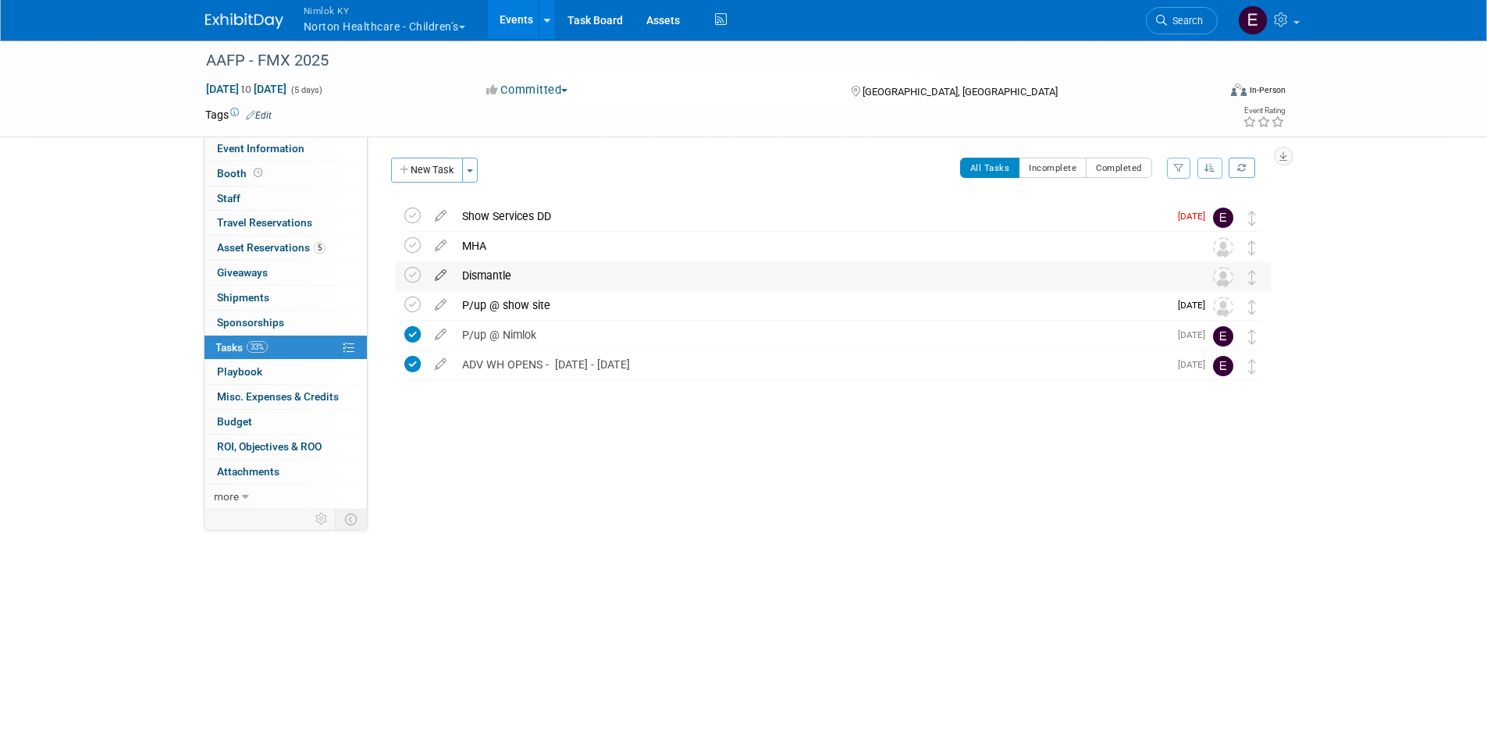
click at [443, 274] on icon at bounding box center [440, 272] width 27 height 20
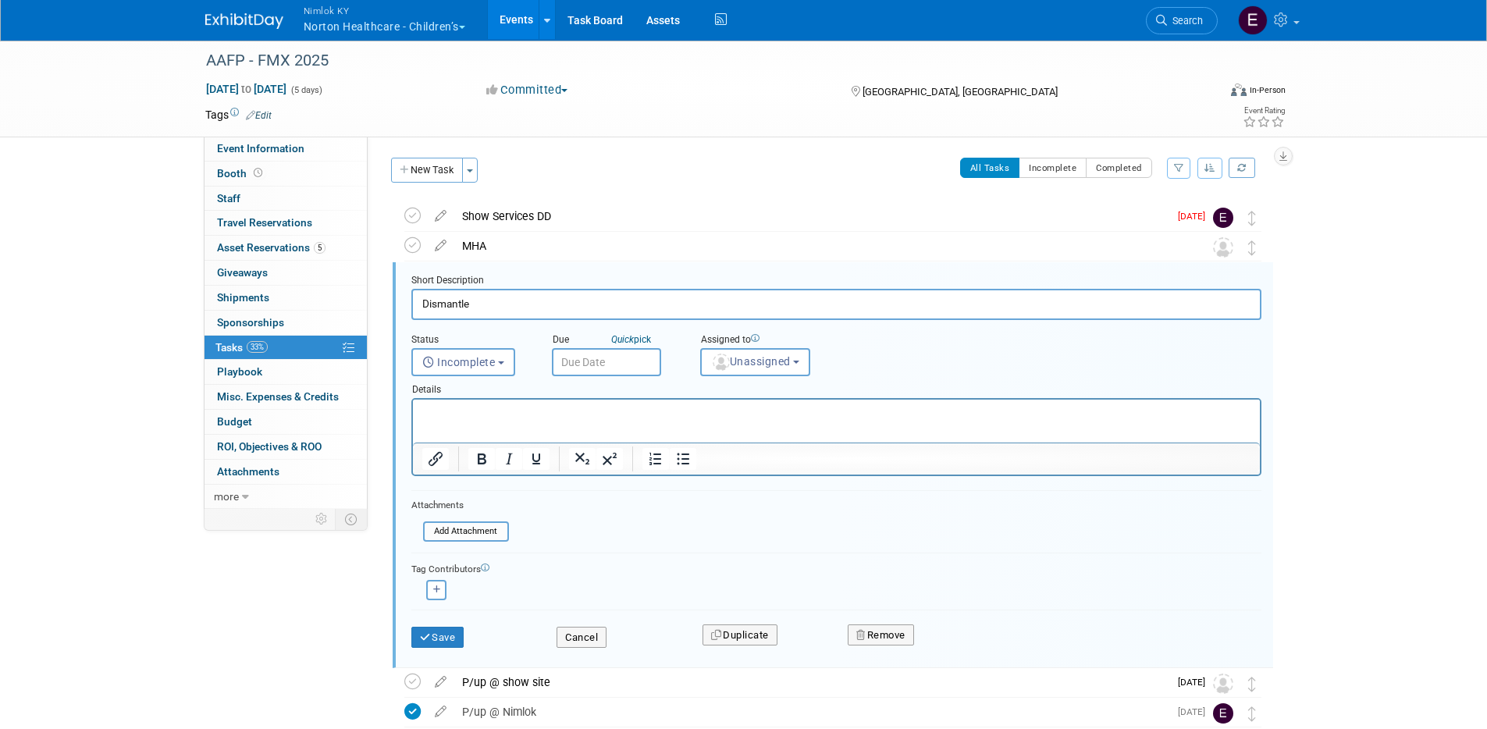
scroll to position [33, 0]
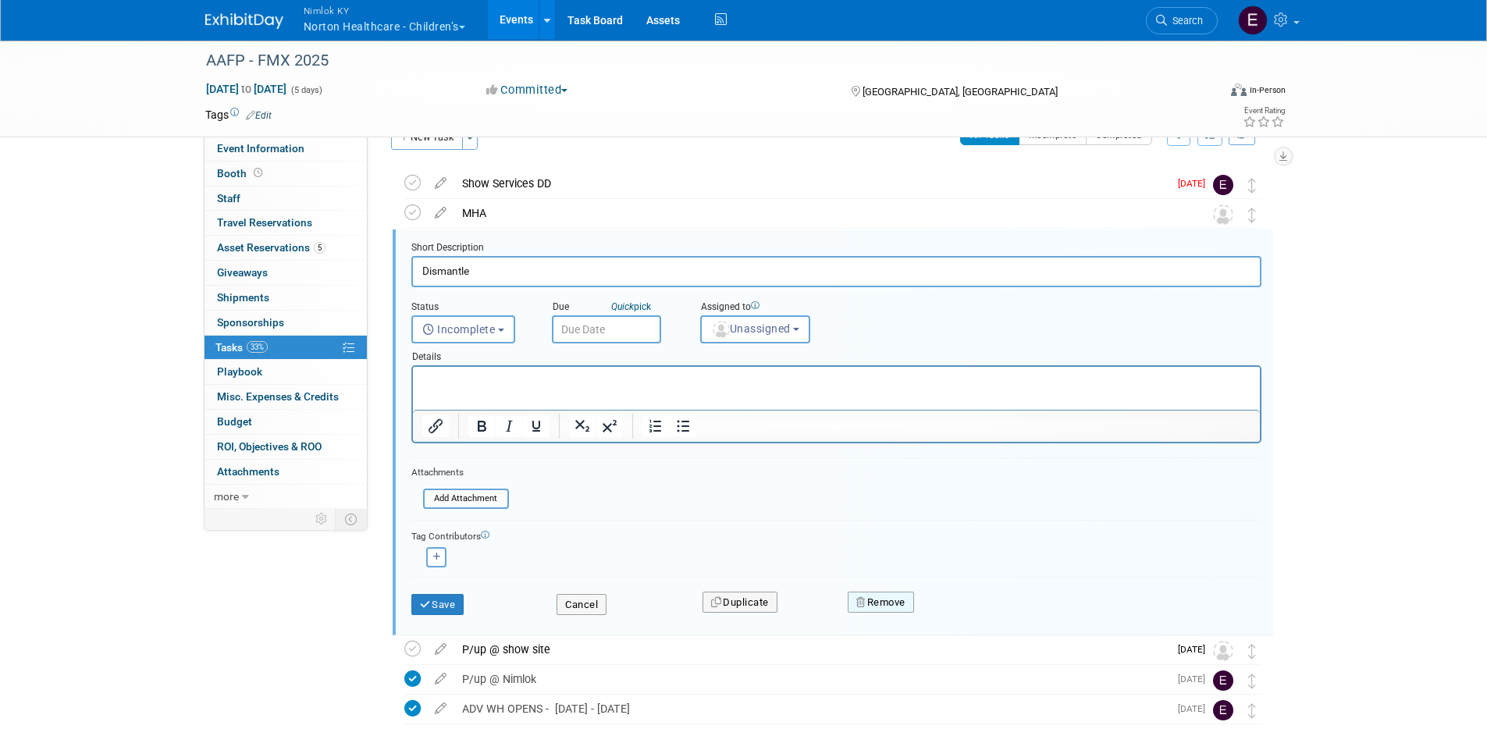
click at [869, 611] on button "Remove" at bounding box center [881, 603] width 66 height 22
click at [963, 614] on link "Yes" at bounding box center [968, 615] width 45 height 25
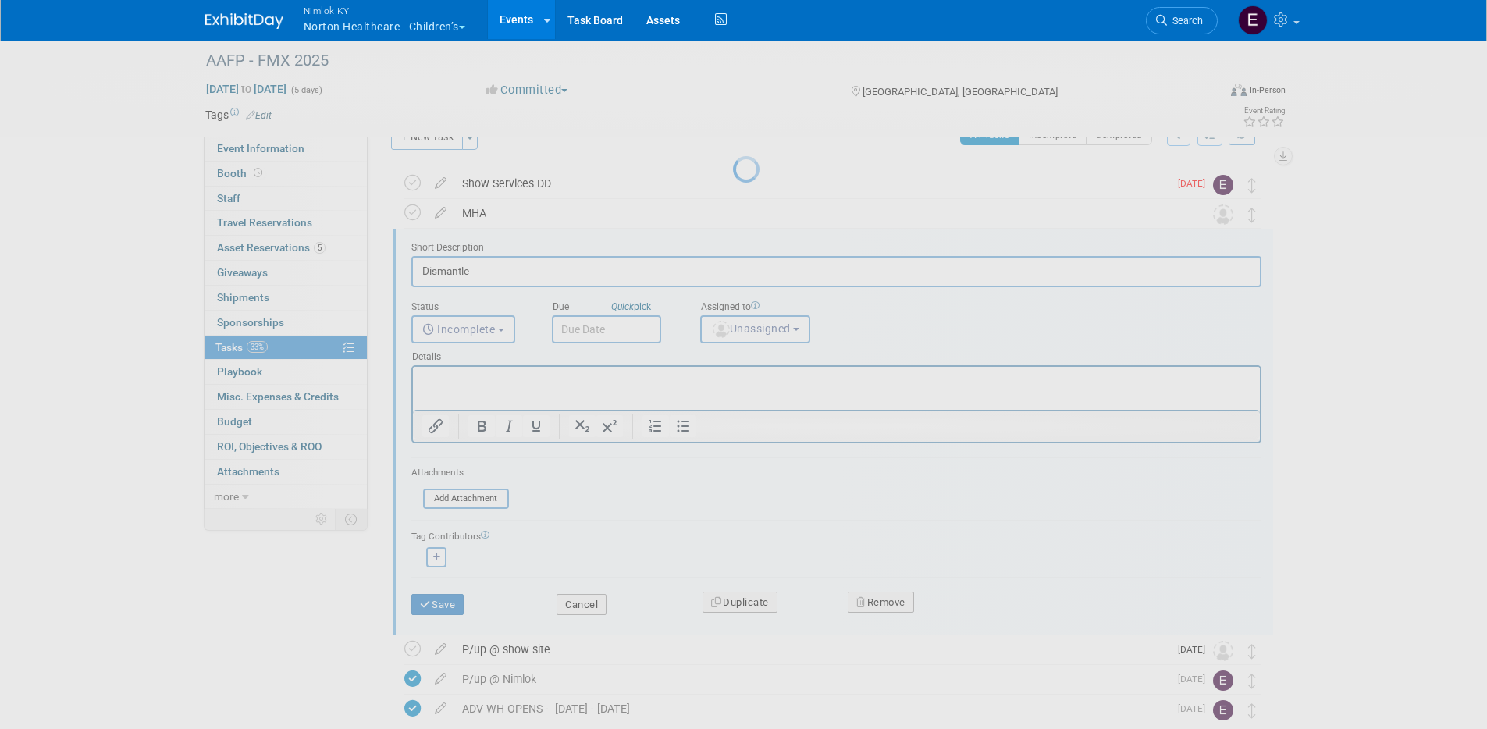
scroll to position [0, 0]
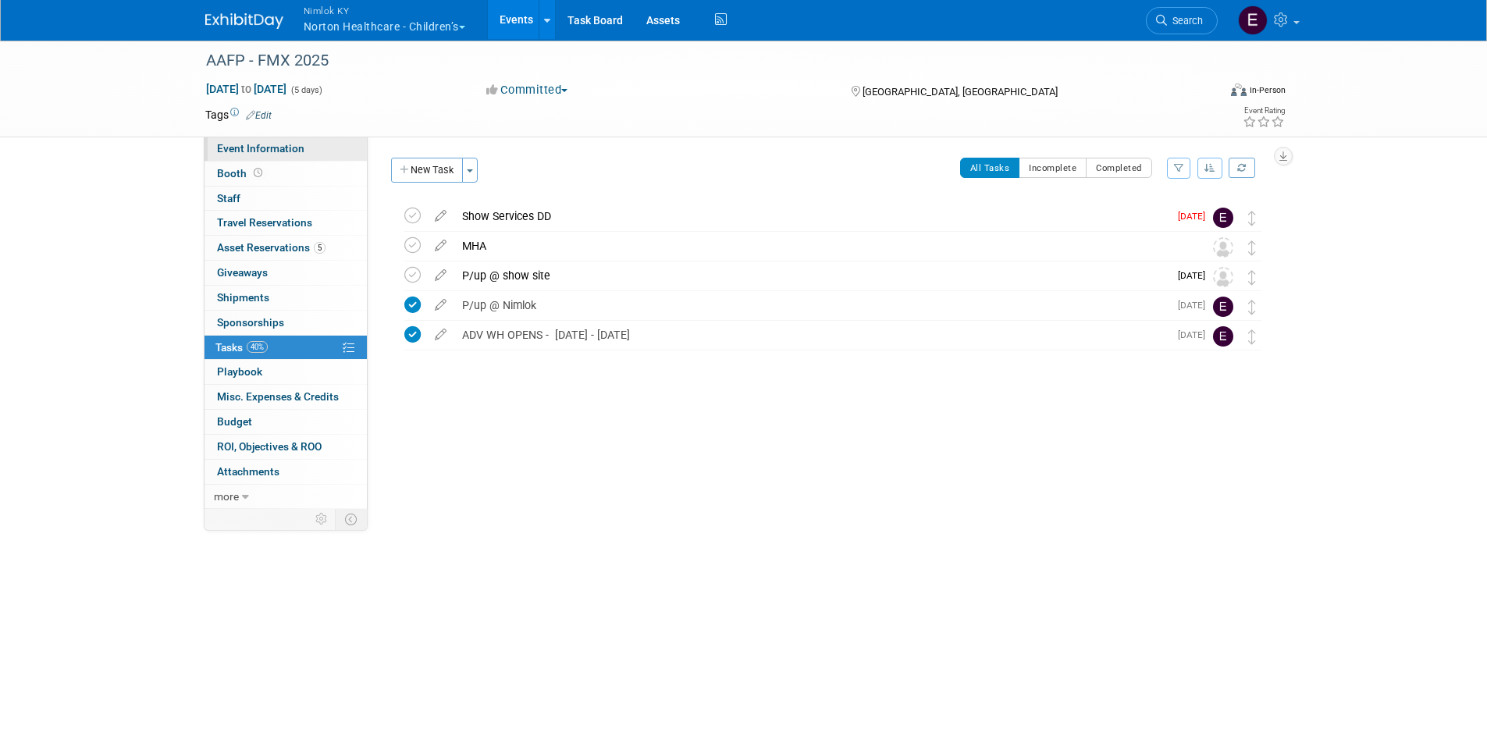
click at [287, 149] on span "Event Information" at bounding box center [260, 148] width 87 height 12
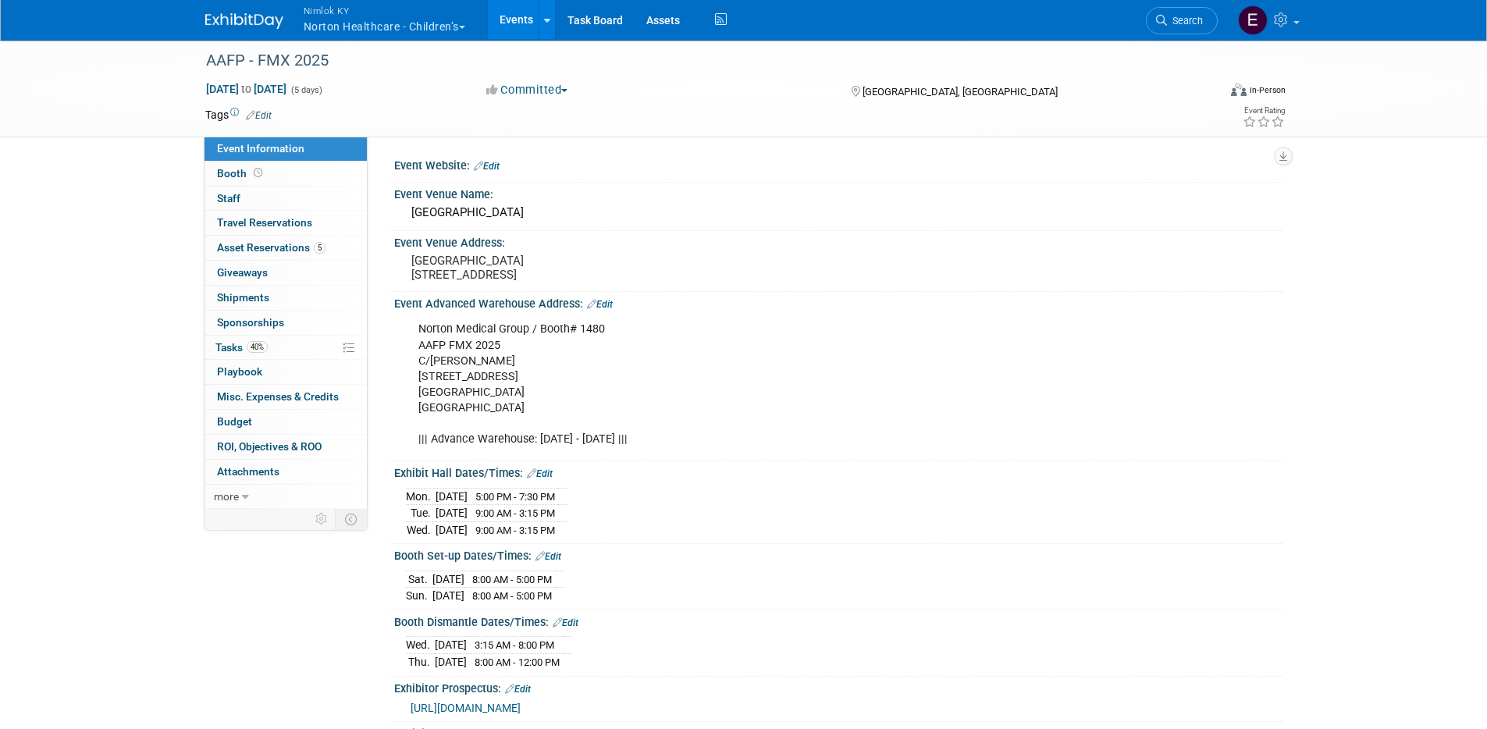
click at [523, 22] on link "Events" at bounding box center [516, 19] width 57 height 39
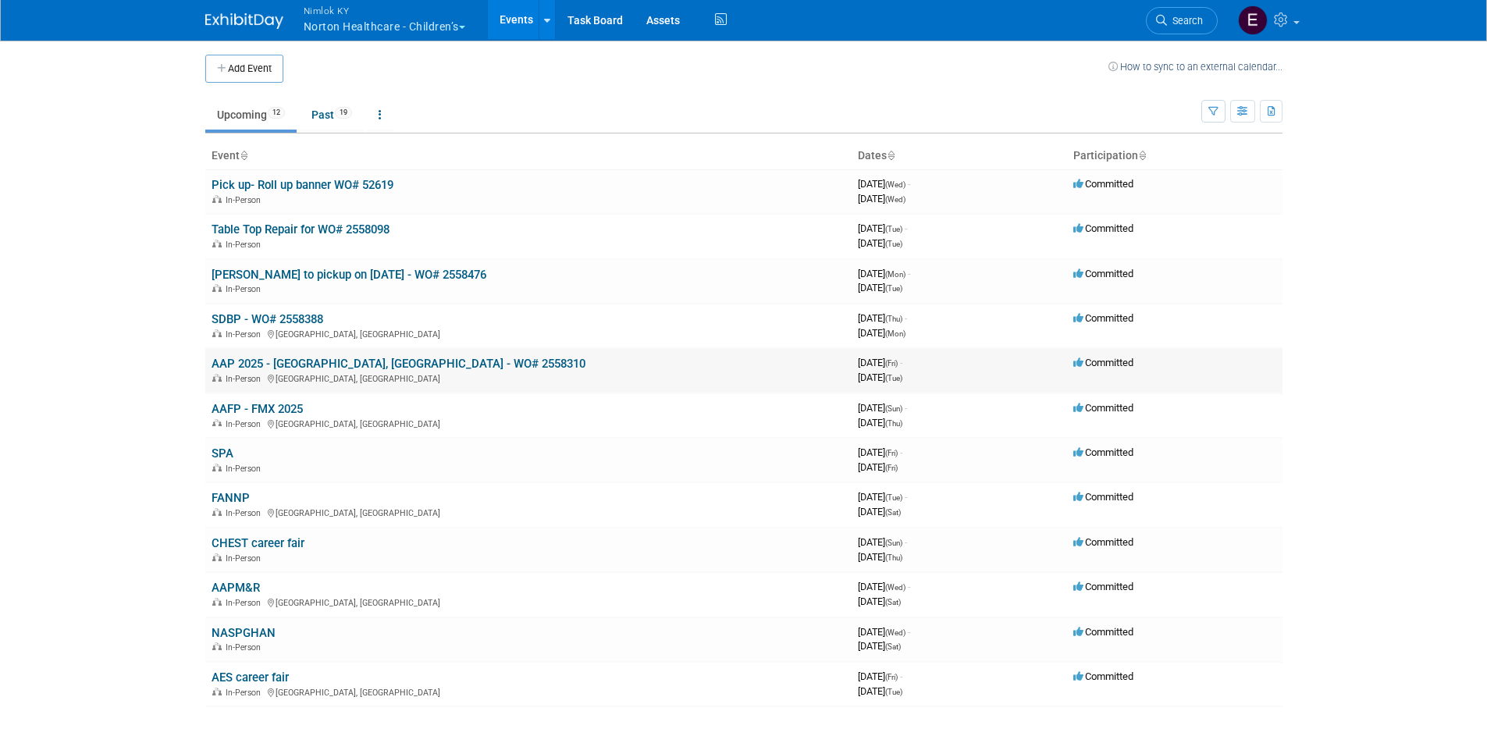
click at [316, 366] on link "AAP 2025 - [GEOGRAPHIC_DATA], [GEOGRAPHIC_DATA] - WO# 2558310" at bounding box center [399, 364] width 374 height 14
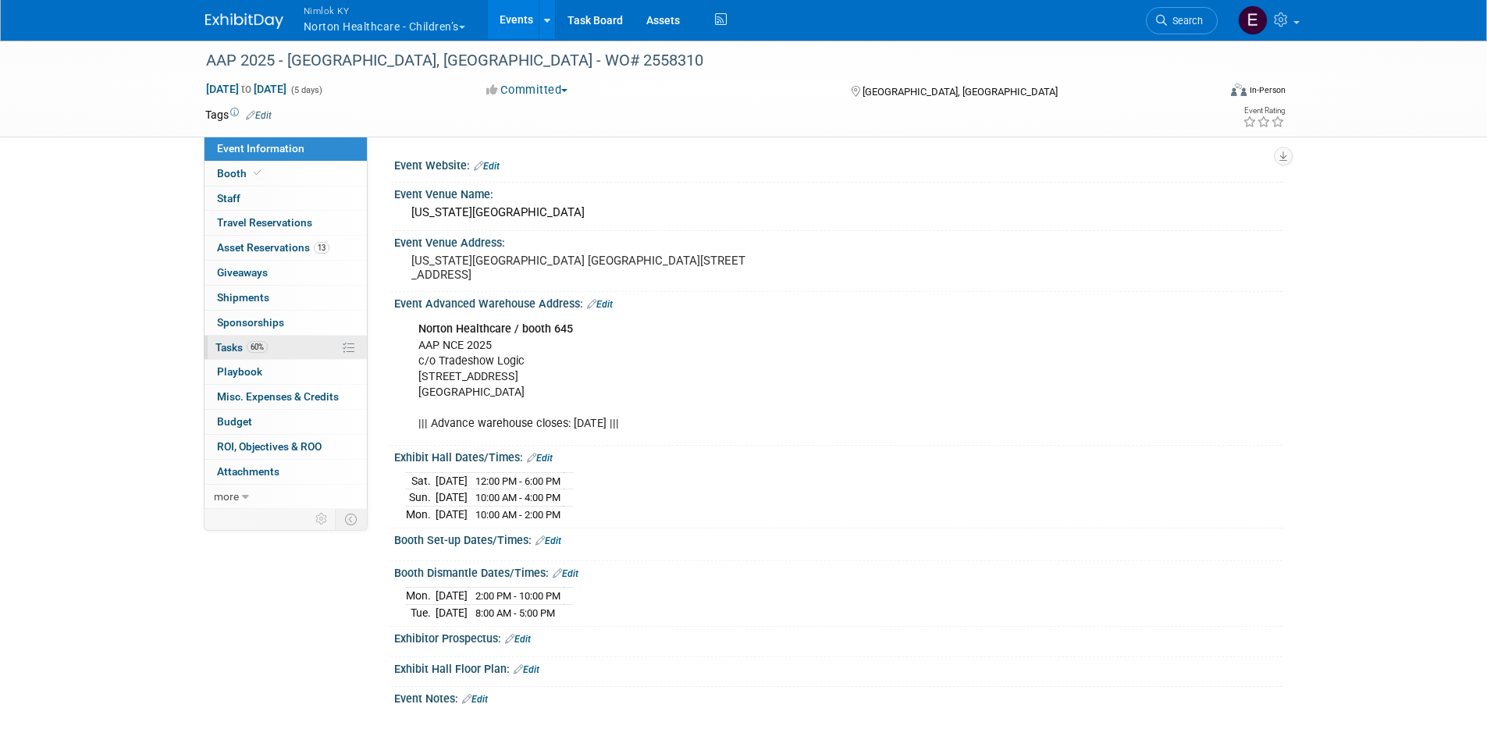
click at [238, 347] on span "Tasks 60%" at bounding box center [241, 347] width 52 height 12
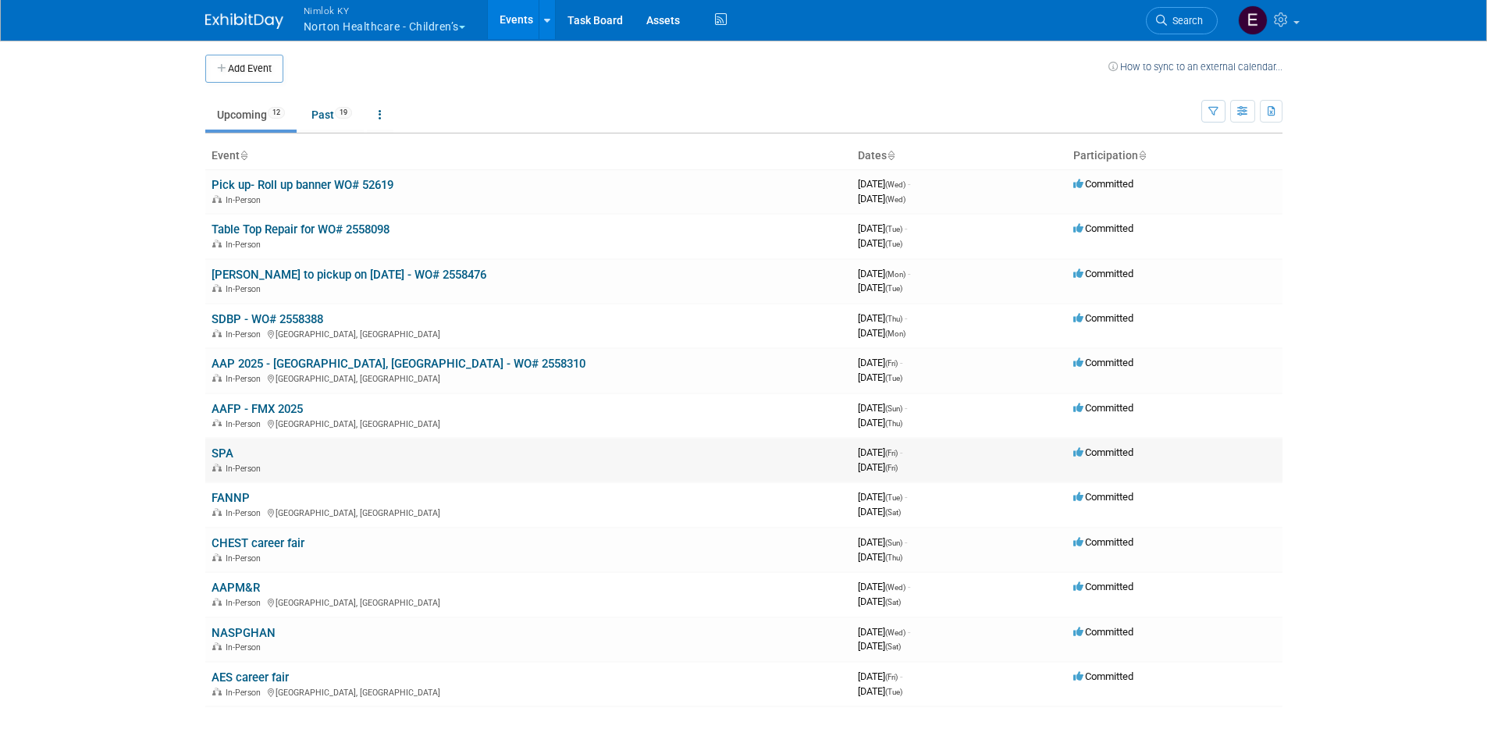
click at [226, 454] on link "SPA" at bounding box center [223, 453] width 22 height 14
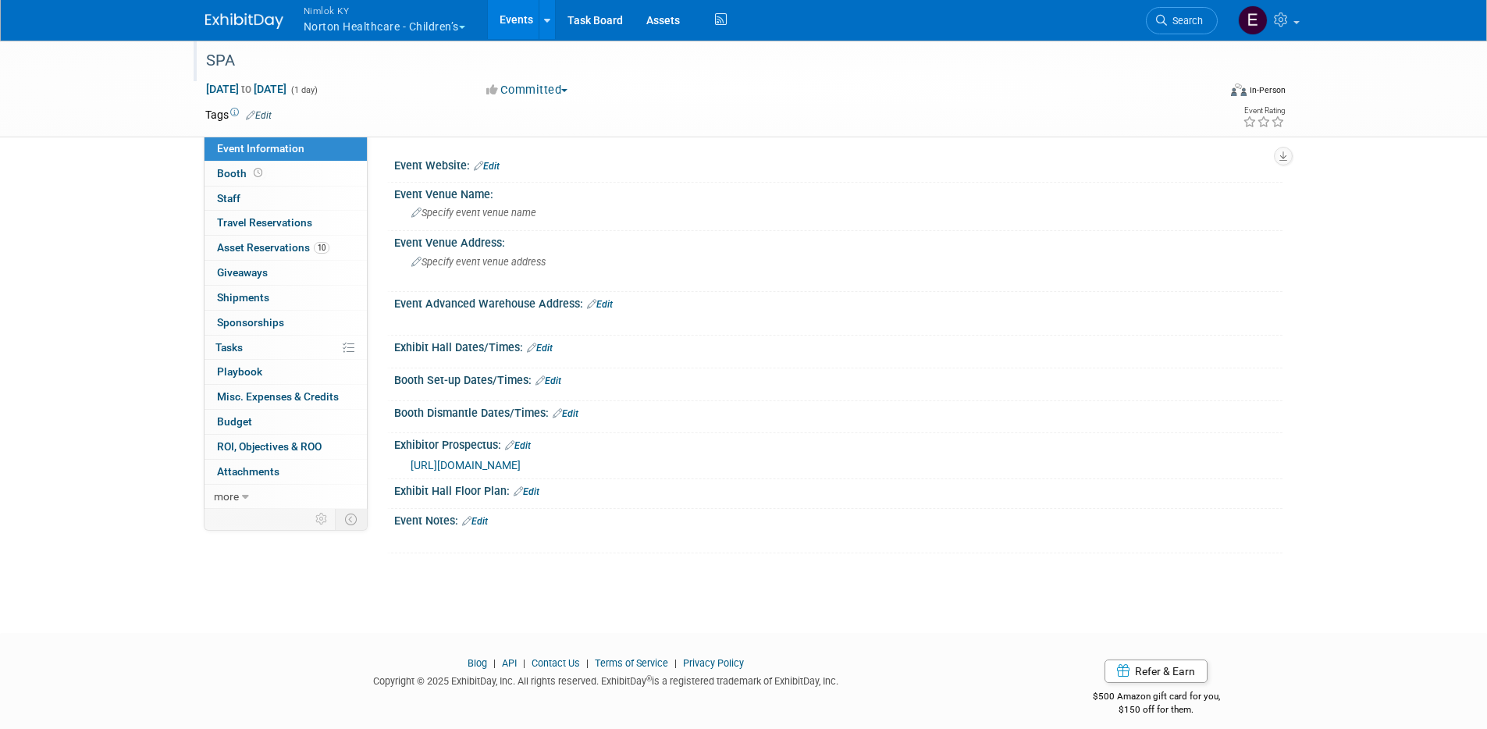
click at [293, 63] on div "SPA" at bounding box center [698, 61] width 994 height 28
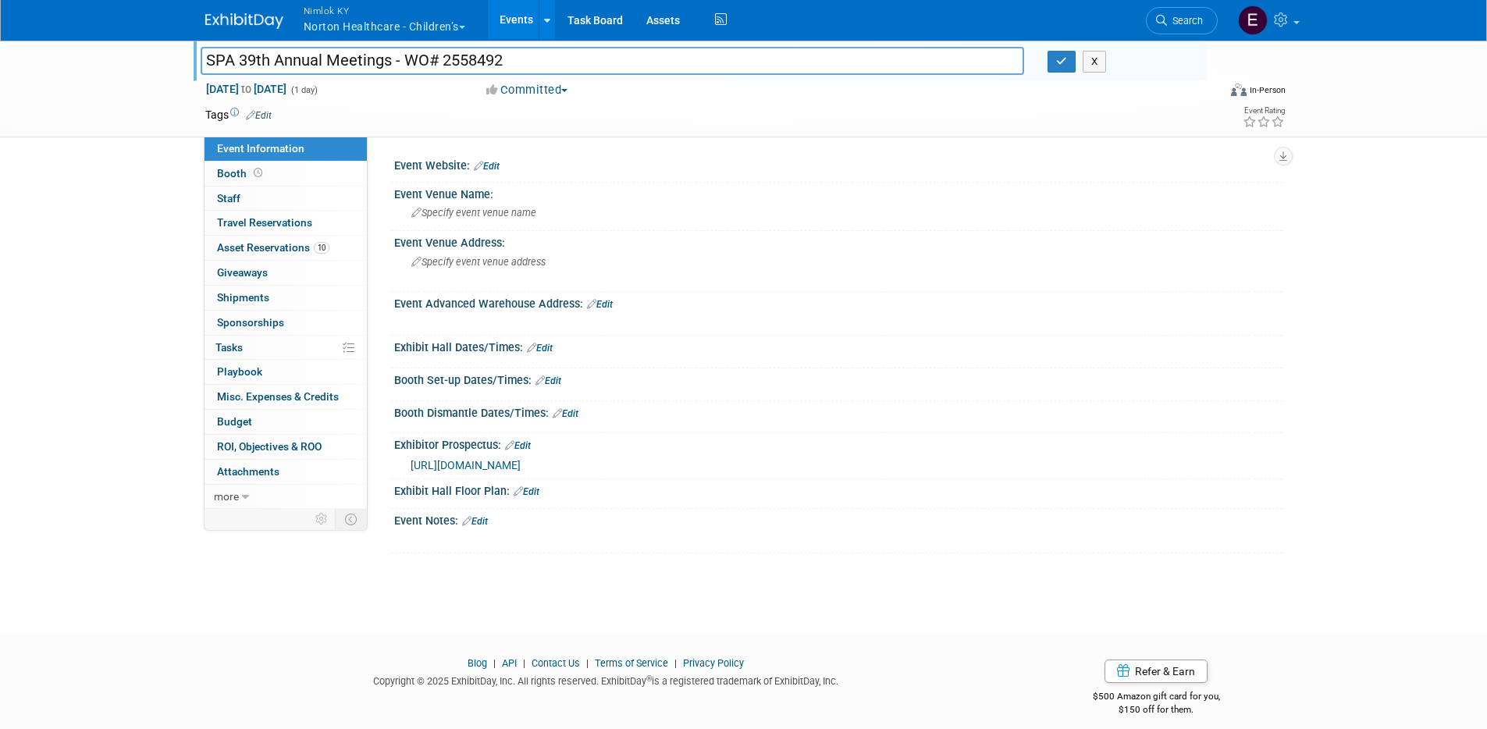
type input "SPA 39th Annual Meetings - WO# 2558492"
click at [728, 116] on td at bounding box center [687, 115] width 830 height 16
click at [1063, 66] on icon "button" at bounding box center [1061, 61] width 11 height 10
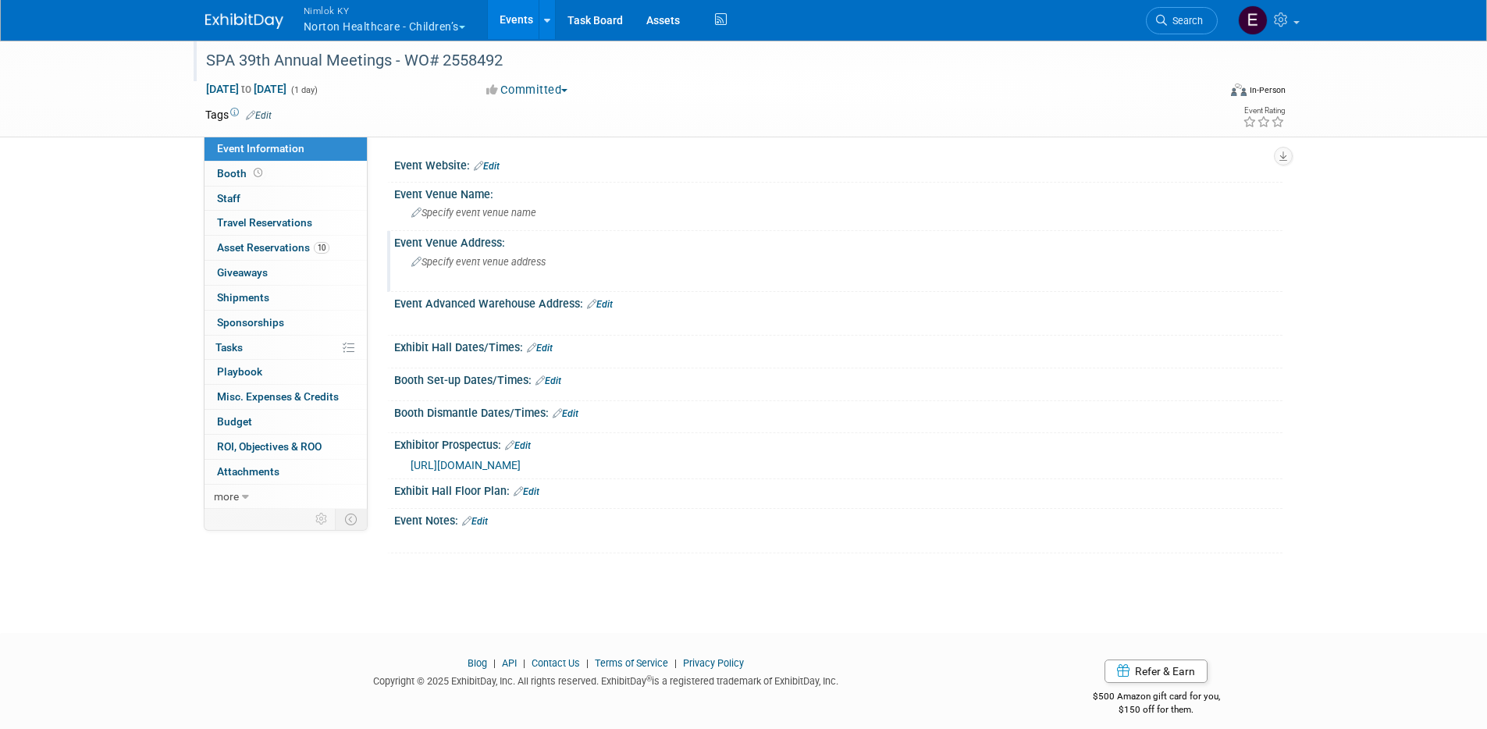
click at [704, 258] on div "Specify event venue address" at bounding box center [579, 268] width 347 height 36
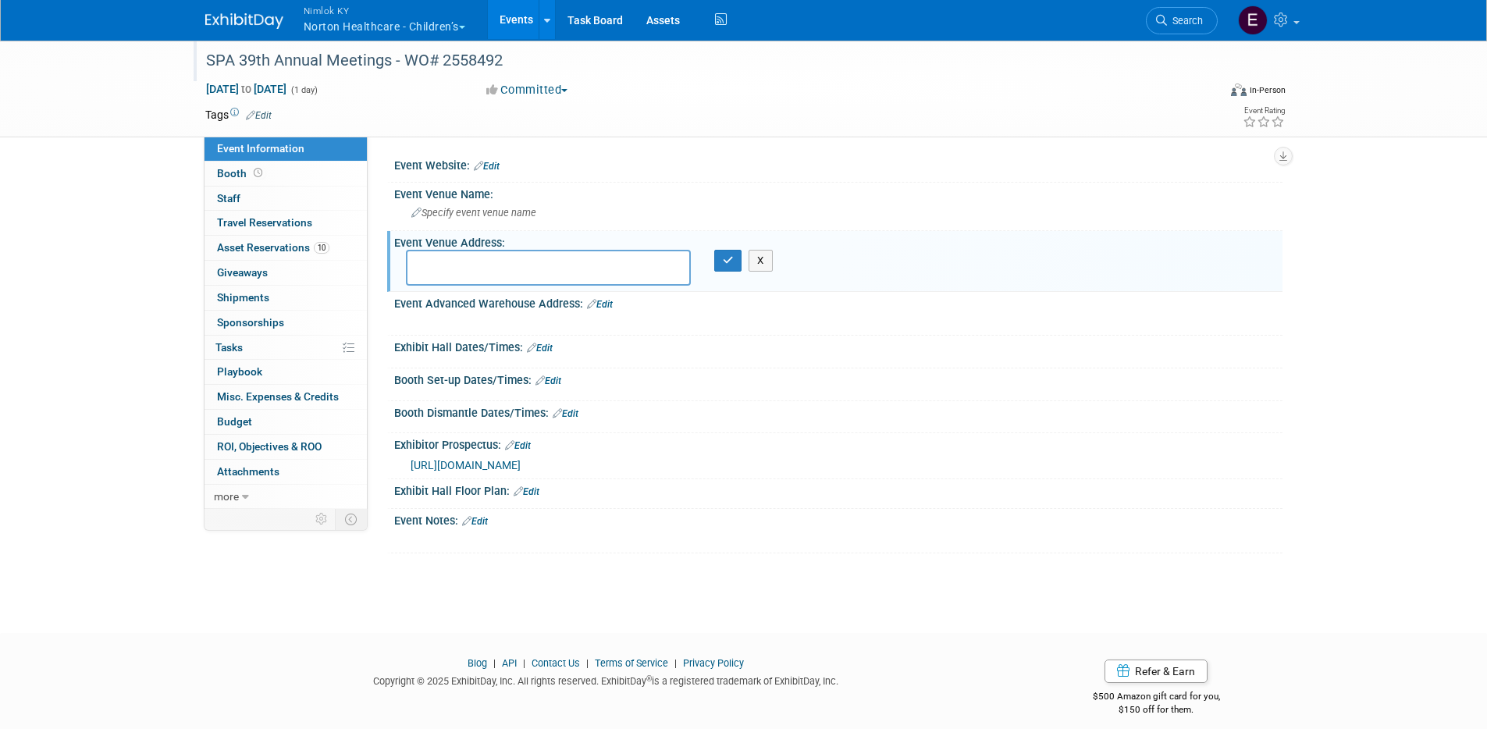
paste textarea "Grand Hyatt San Antonio 600 E Market St San Antonio, TX 78205, USA"
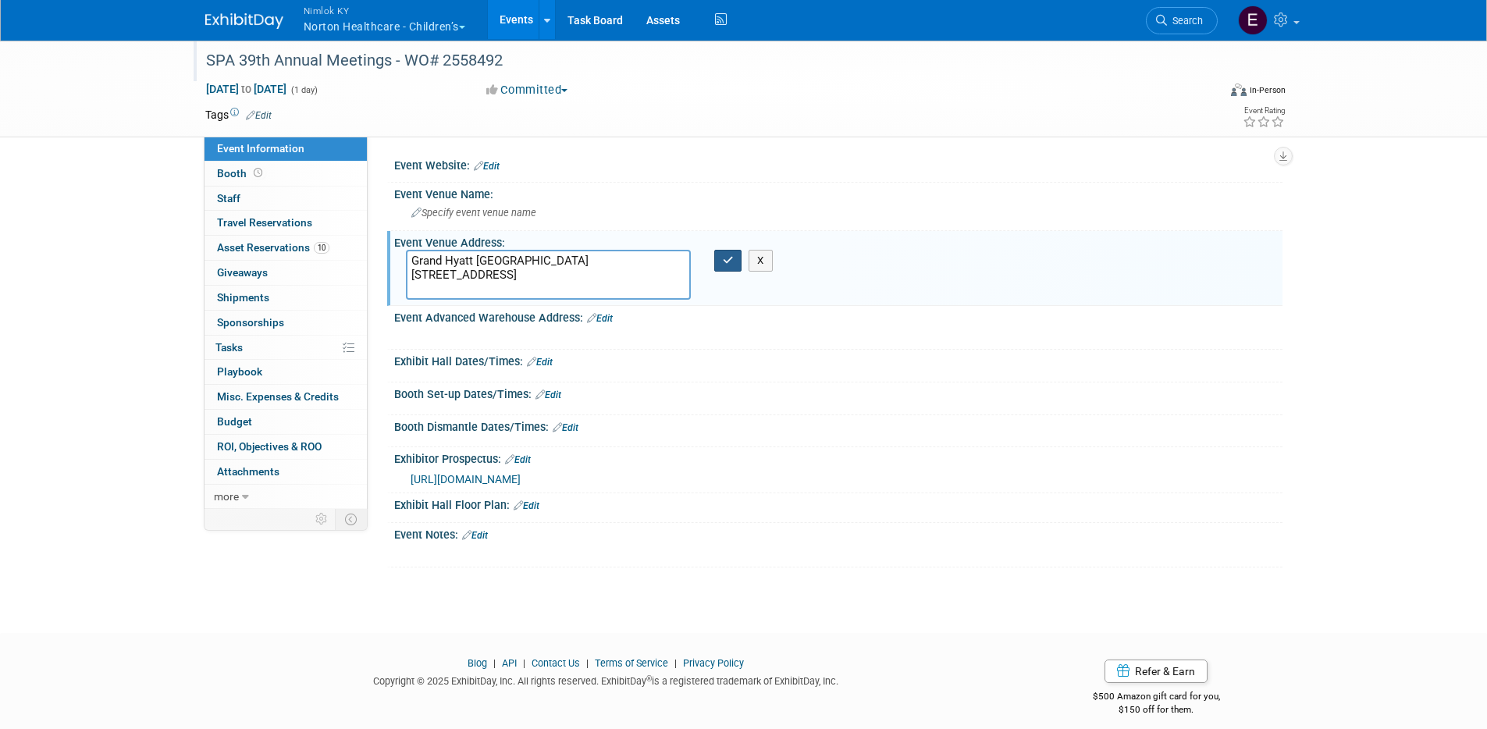
type textarea "Grand Hyatt San Antonio 600 E Market St San Antonio, TX 78205, USA"
click at [724, 265] on button "button" at bounding box center [728, 261] width 28 height 22
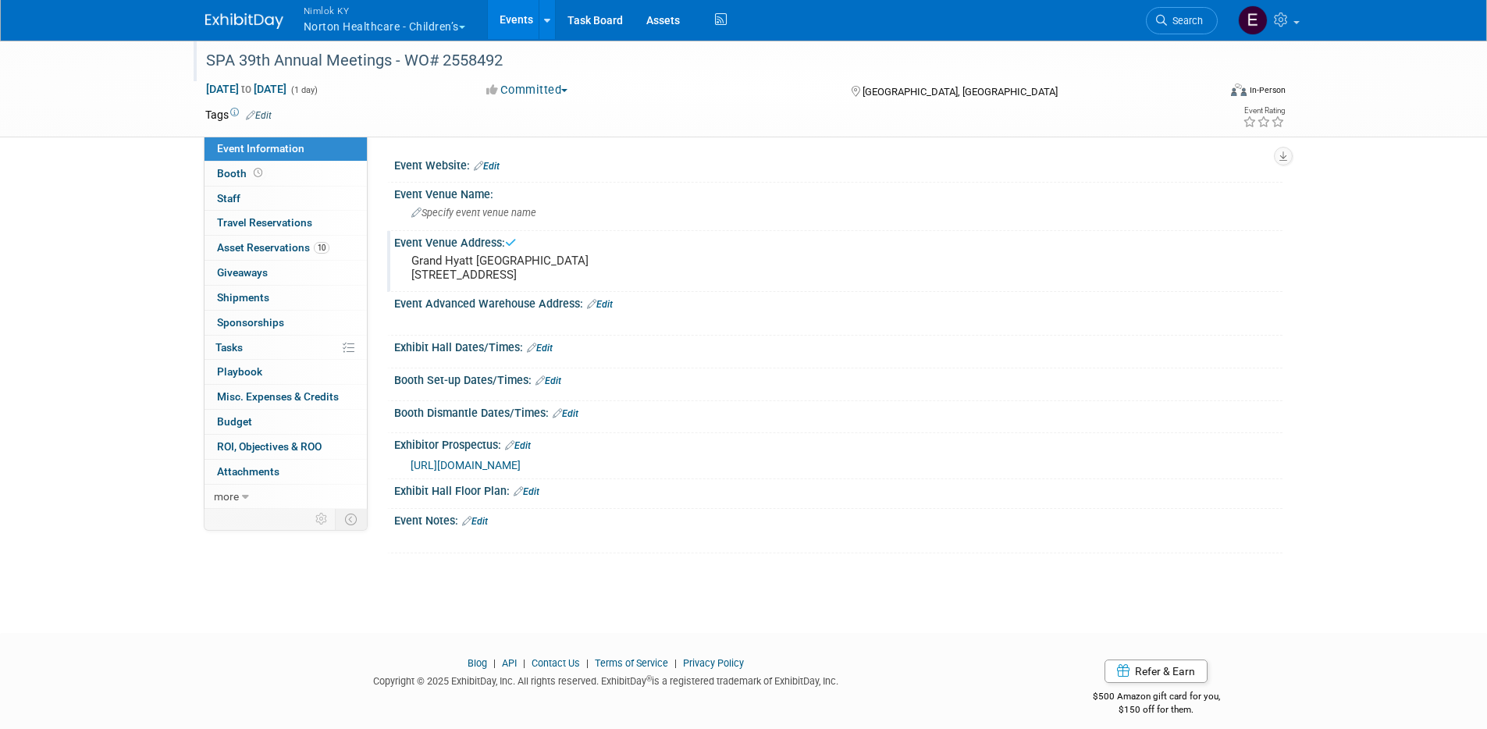
click at [580, 329] on div at bounding box center [758, 322] width 703 height 16
click at [602, 318] on div "X" at bounding box center [836, 314] width 869 height 8
click at [603, 310] on link "Edit" at bounding box center [600, 304] width 26 height 11
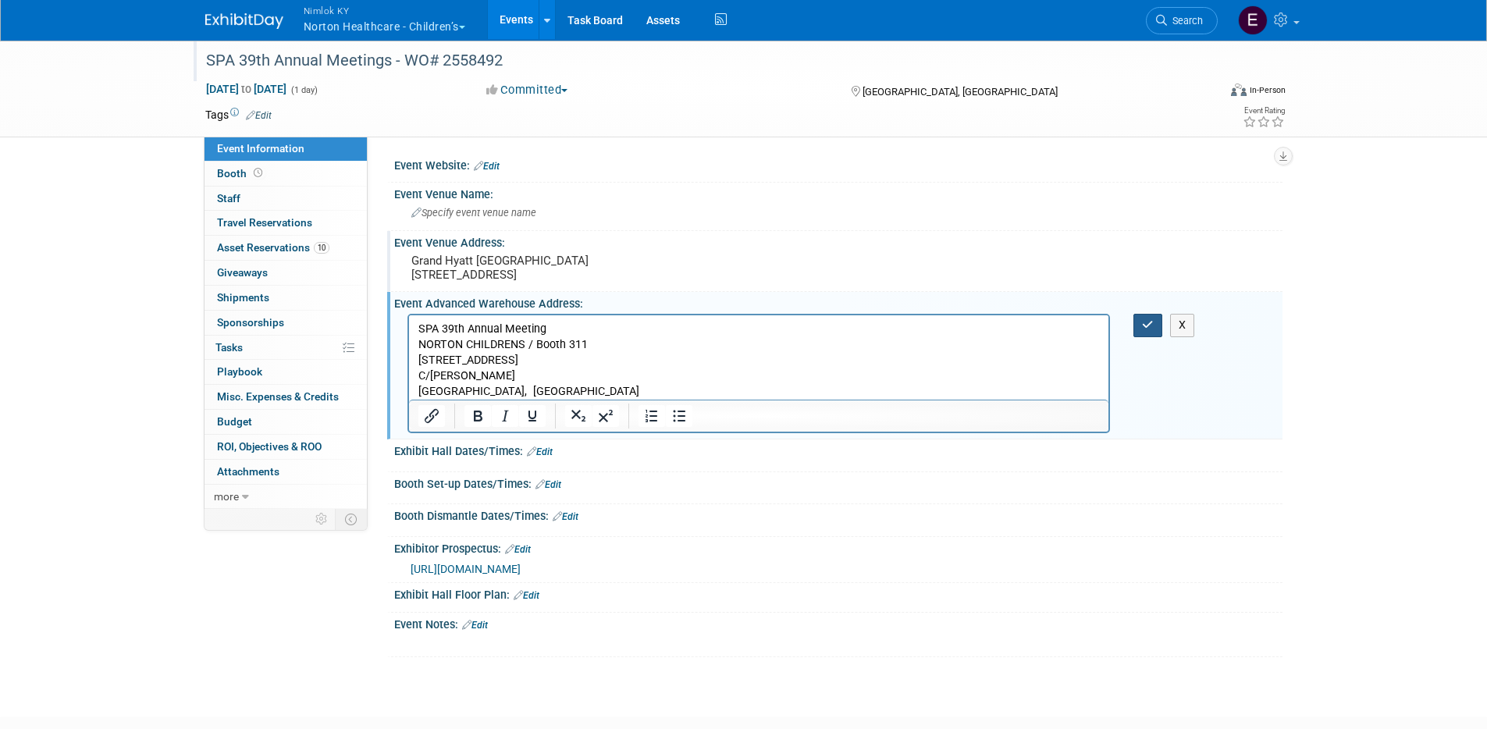
click at [1144, 330] on icon "button" at bounding box center [1148, 324] width 12 height 11
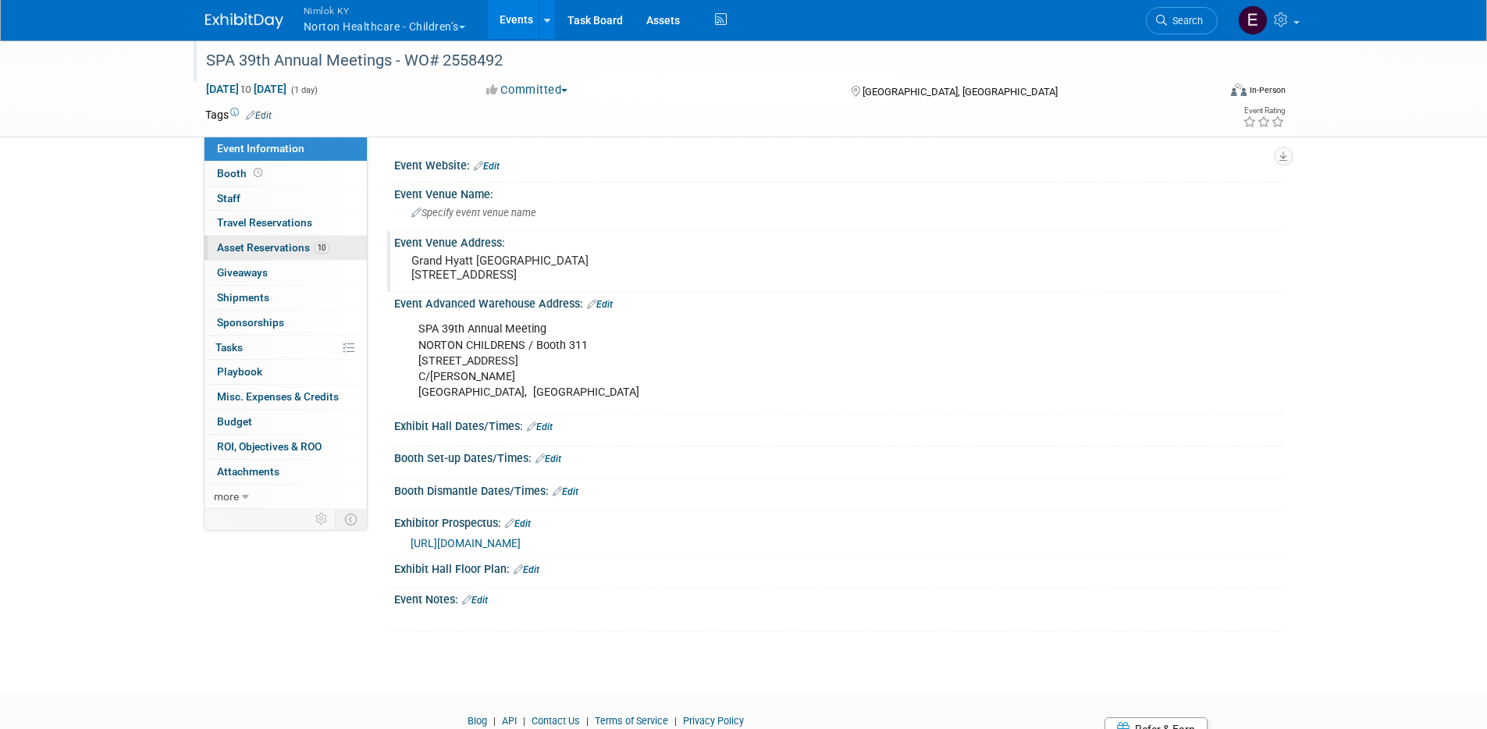
click at [261, 249] on span "Asset Reservations 10" at bounding box center [273, 247] width 112 height 12
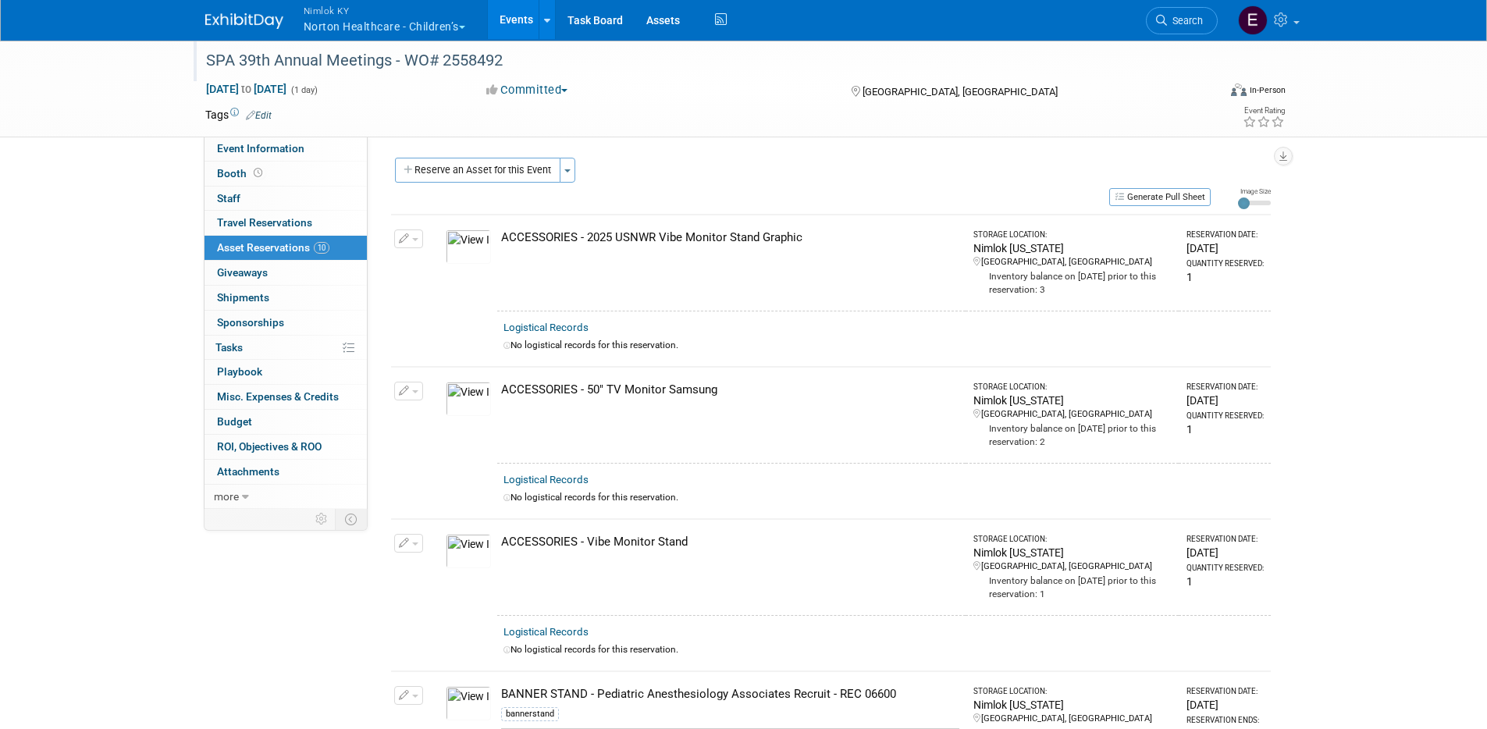
drag, startPoint x: 805, startPoint y: 239, endPoint x: 503, endPoint y: 232, distance: 302.1
click at [503, 232] on div "ACCESSORIES - 2025 USNWR Vibe Monitor Stand Graphic" at bounding box center [730, 237] width 458 height 16
copy div "ACCESSORIES - 2025 USNWR Vibe Monitor Stand Graphic"
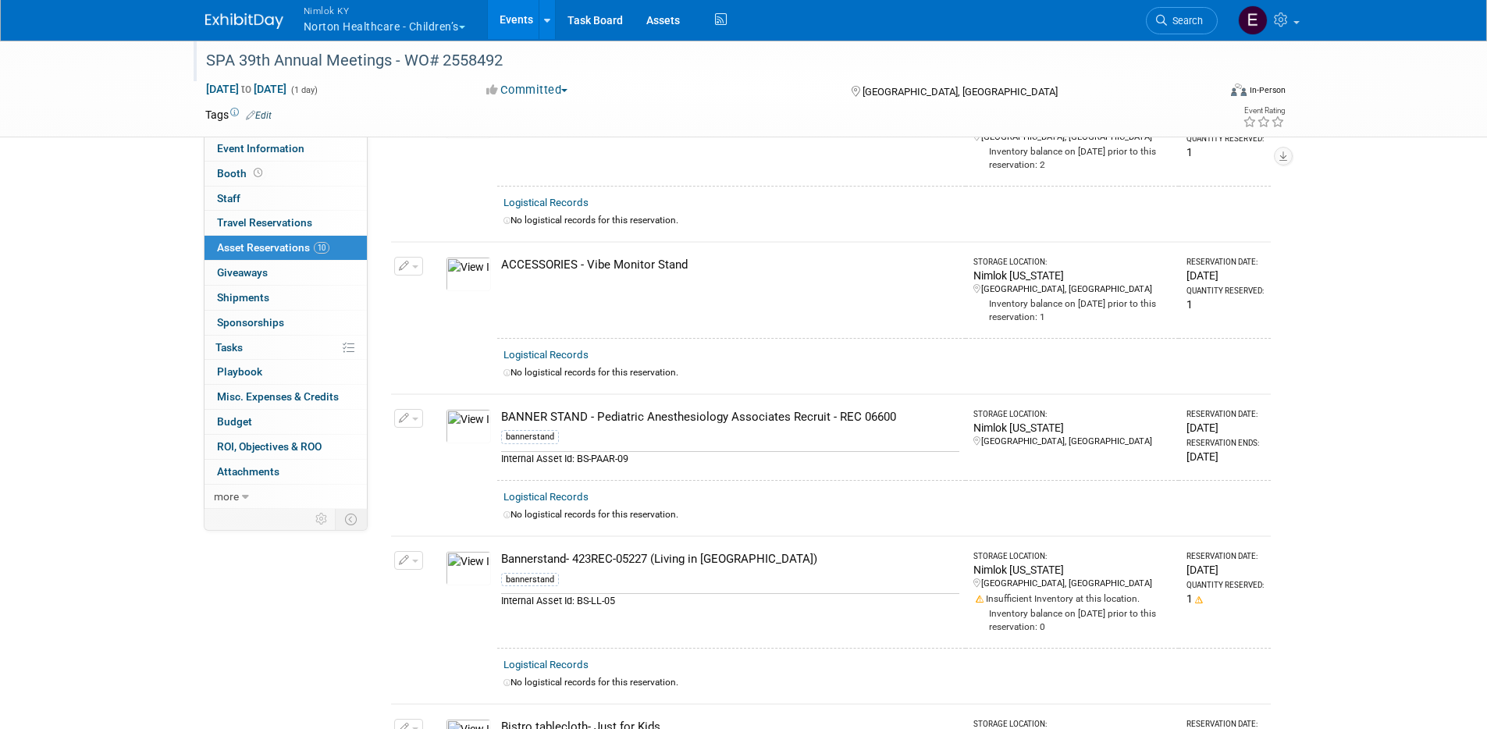
scroll to position [279, 0]
drag, startPoint x: 901, startPoint y: 415, endPoint x: 493, endPoint y: 413, distance: 408.2
click at [493, 413] on tr "Change Reservation Manage Logistical Records Cancel Reservation" at bounding box center [831, 435] width 880 height 87
copy tr "10047893-10724665-b74100f1-fdfc-43bf-bc87-aaa600675416.jpg BANNER STAND - Pedia…"
click at [564, 560] on div "Bannerstand- 423REC-05227 (Living in [GEOGRAPHIC_DATA])" at bounding box center [730, 557] width 458 height 16
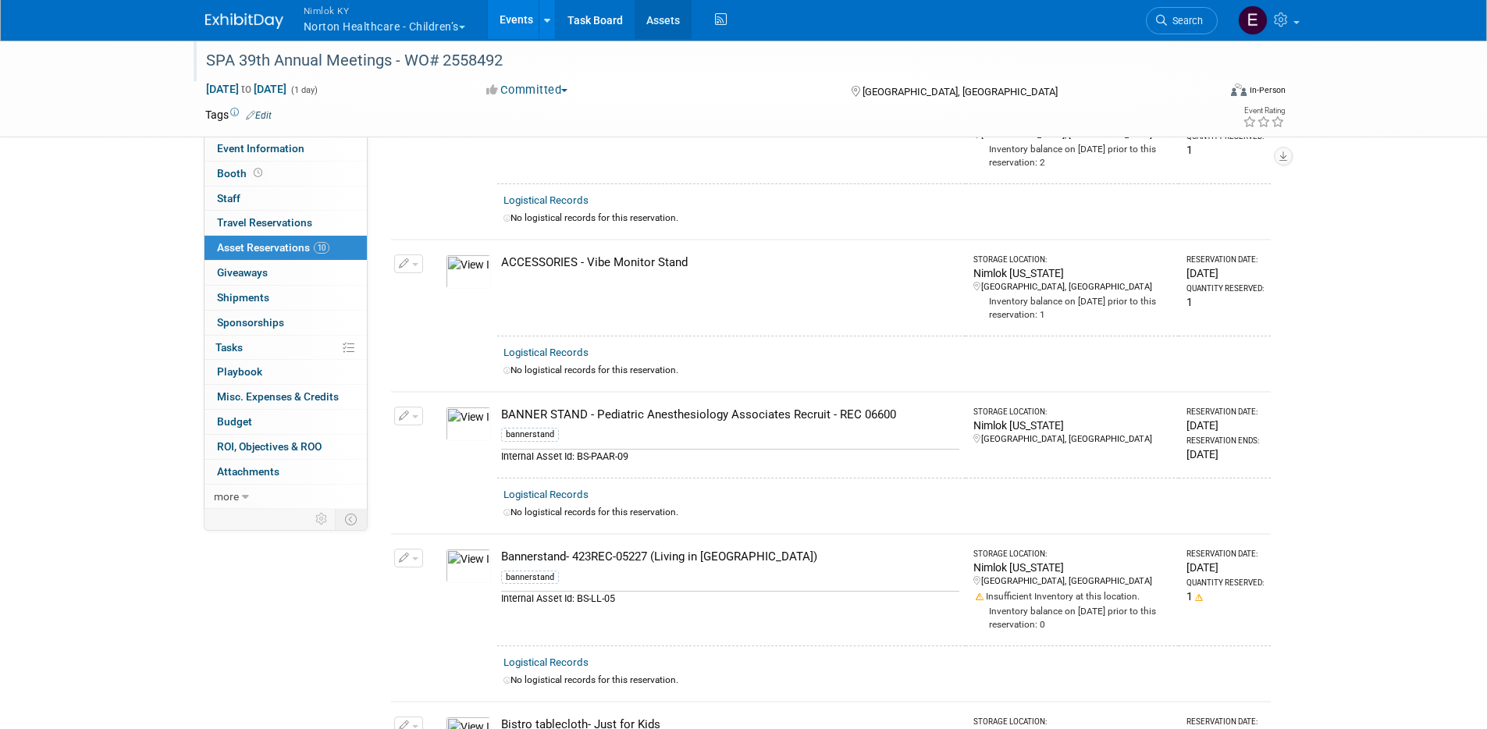
click at [655, 23] on link "Assets" at bounding box center [663, 19] width 57 height 39
drag, startPoint x: 765, startPoint y: 553, endPoint x: 500, endPoint y: 549, distance: 265.4
click at [501, 549] on div "Bannerstand- 423REC-05227 (Living in [GEOGRAPHIC_DATA])" at bounding box center [730, 557] width 458 height 16
copy div "Bannerstand- 423REC-05227 (Living in [GEOGRAPHIC_DATA])"
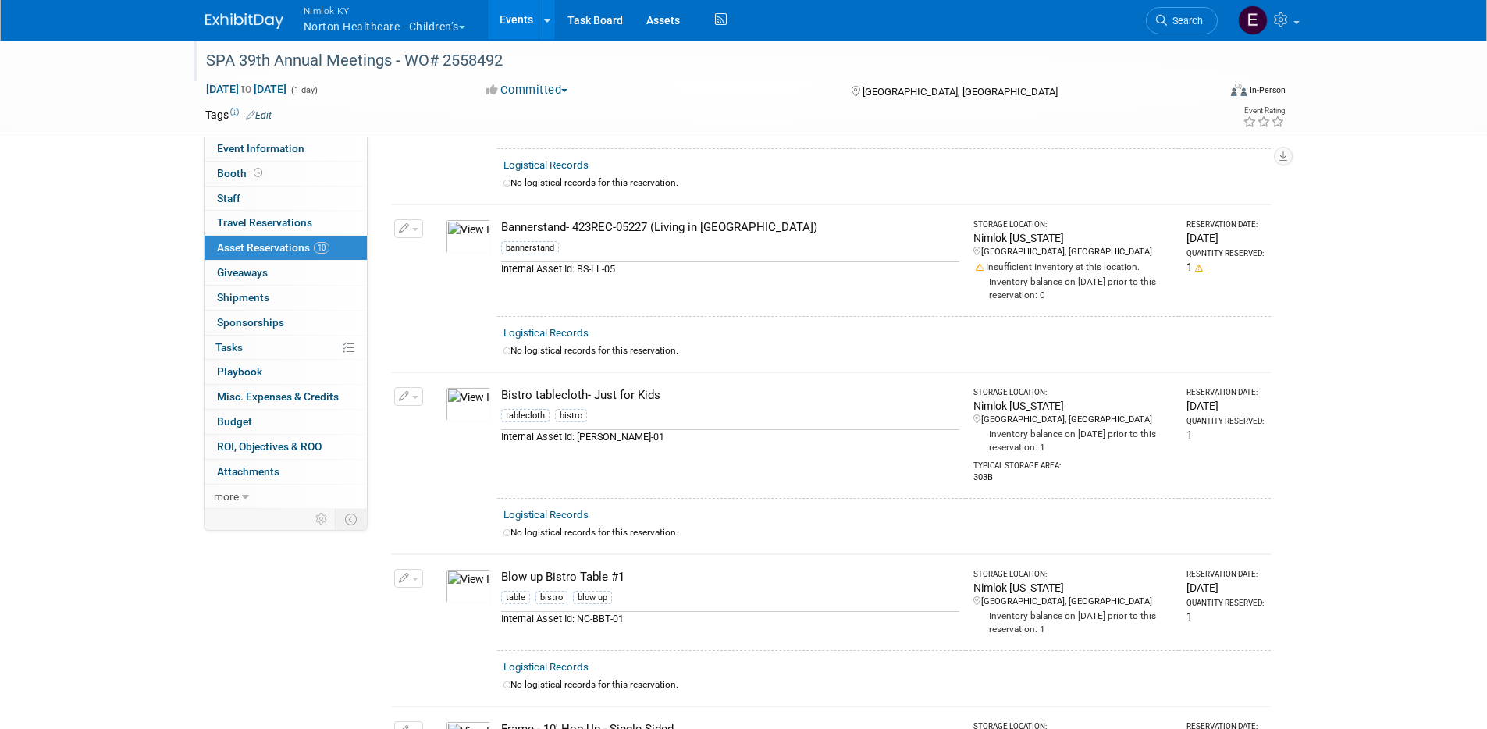
scroll to position [599, 0]
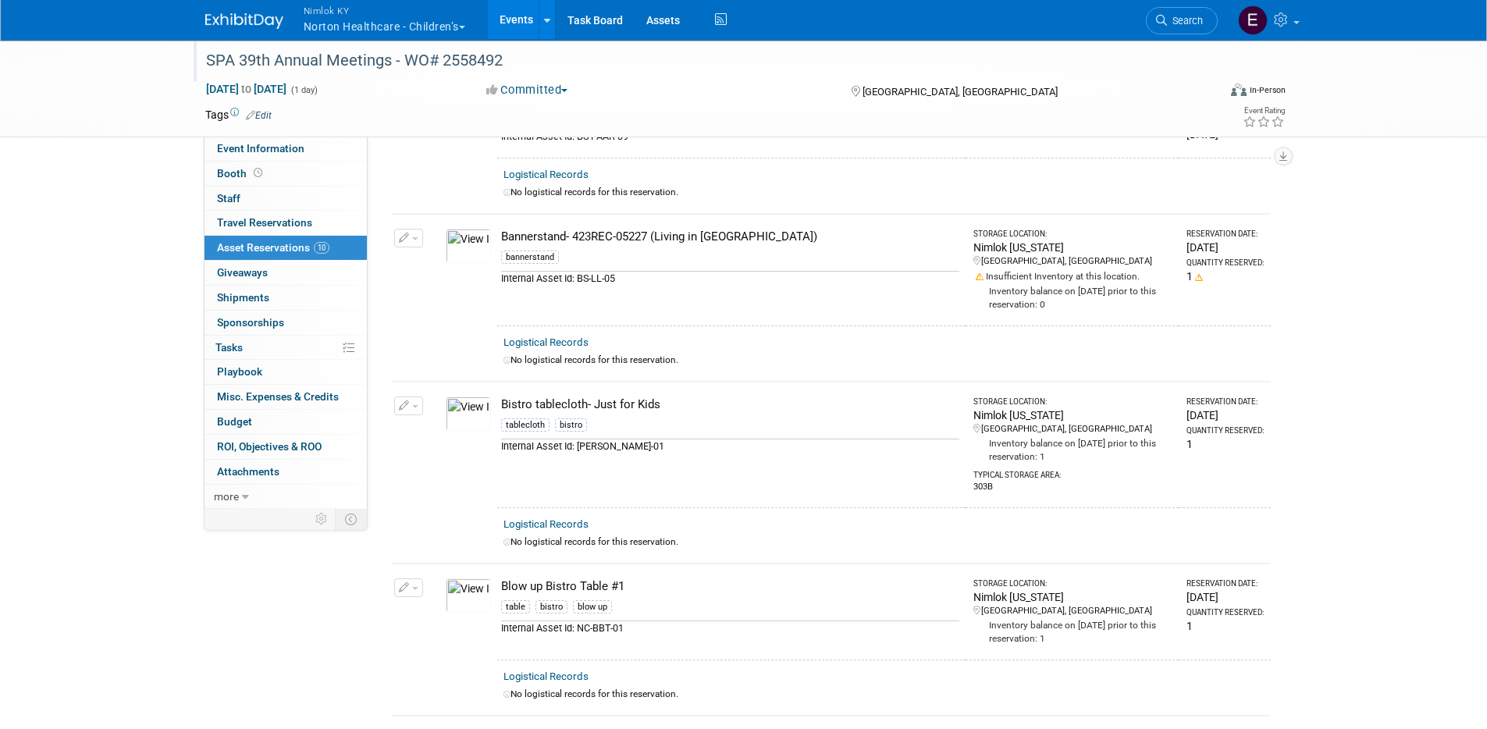
drag, startPoint x: 674, startPoint y: 406, endPoint x: 500, endPoint y: 406, distance: 174.1
click at [500, 406] on td "Bistro tablecloth- Just for Kids tablecloth bistro Internal Asset Id: BT-JK-01" at bounding box center [731, 445] width 468 height 126
copy div "Bistro tablecloth- Just for Kids"
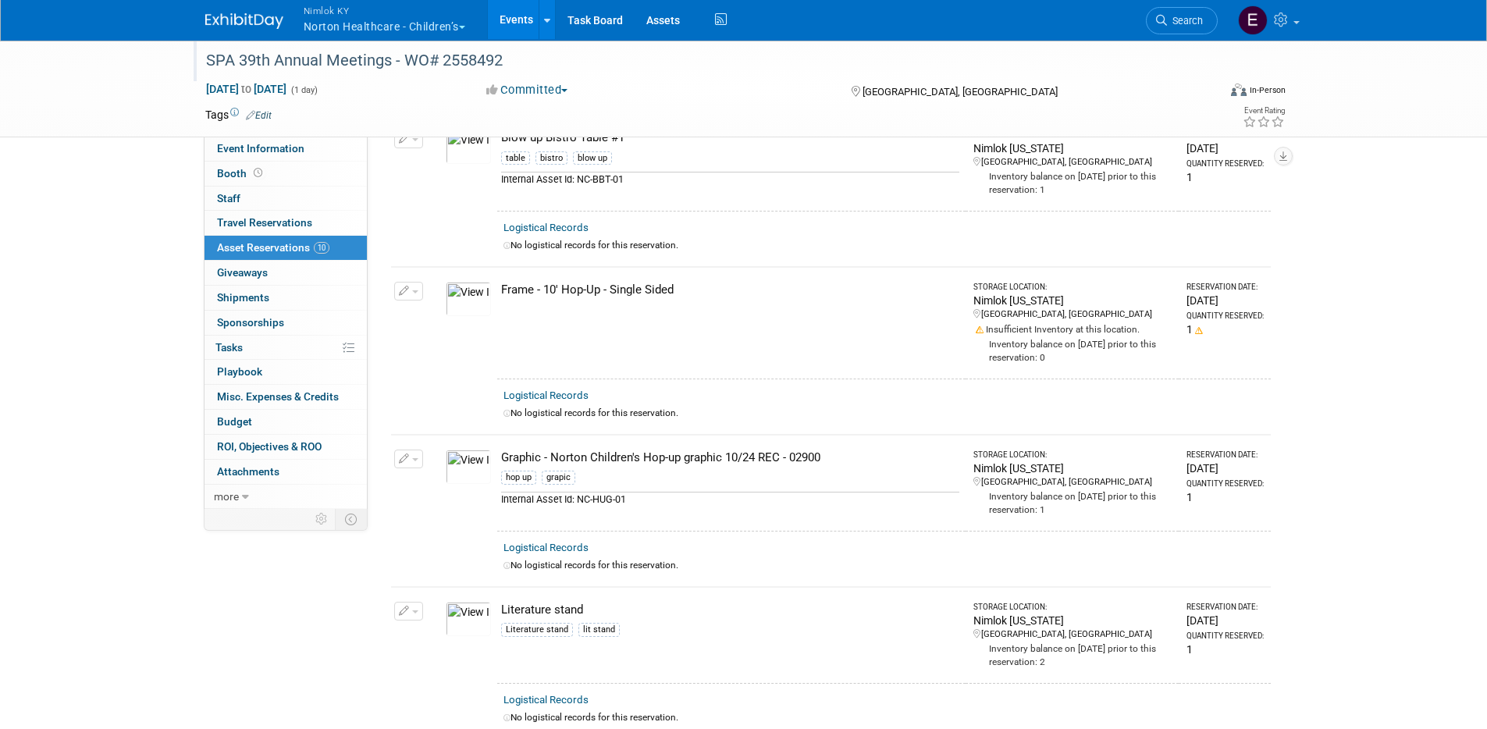
drag, startPoint x: 788, startPoint y: 261, endPoint x: 804, endPoint y: 297, distance: 38.8
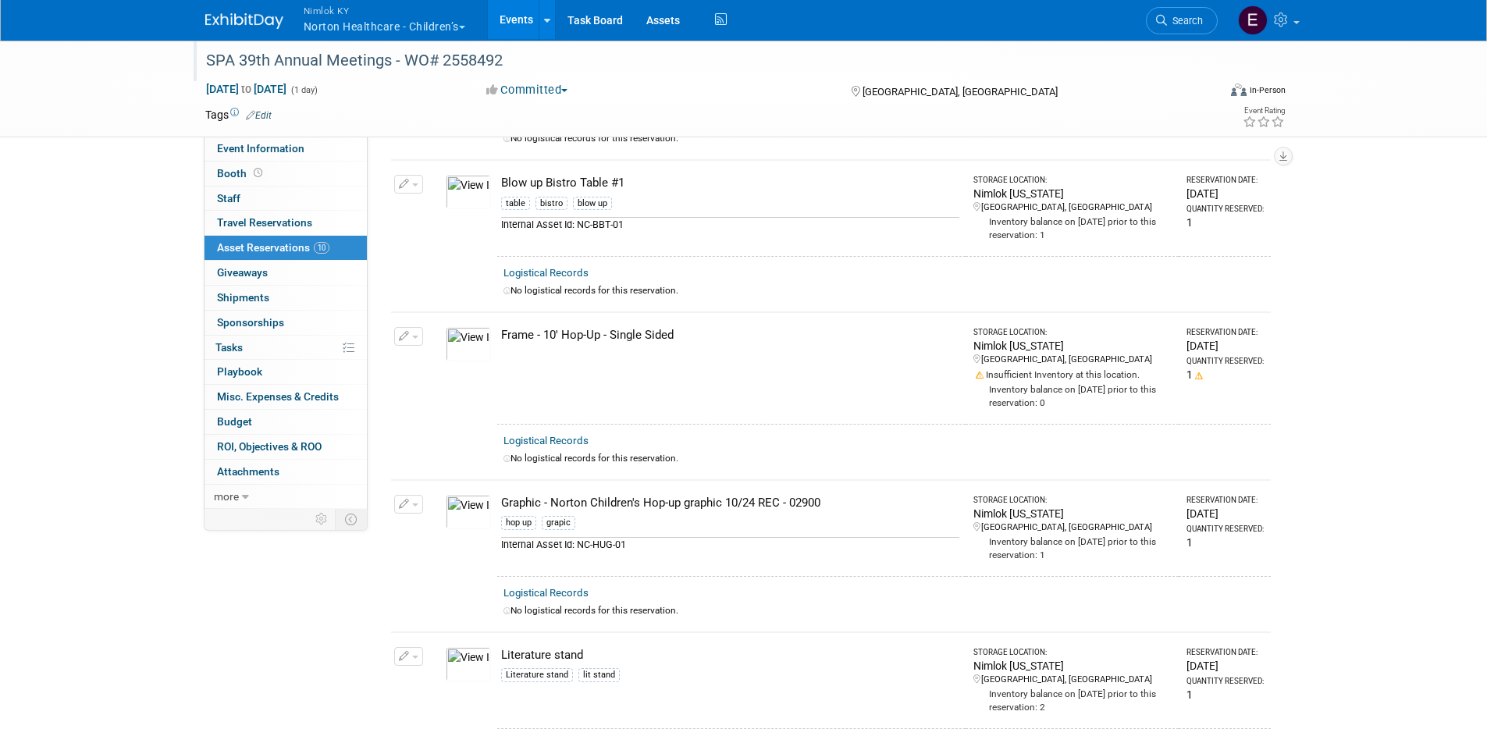
scroll to position [1004, 0]
drag, startPoint x: 838, startPoint y: 501, endPoint x: 503, endPoint y: 499, distance: 335.6
click at [503, 499] on div "Graphic - Norton Children's Hop-up graphic 10/24 REC - 02900" at bounding box center [730, 502] width 458 height 16
copy div "Graphic - Norton Children's Hop-up graphic 10/24 REC - 02900"
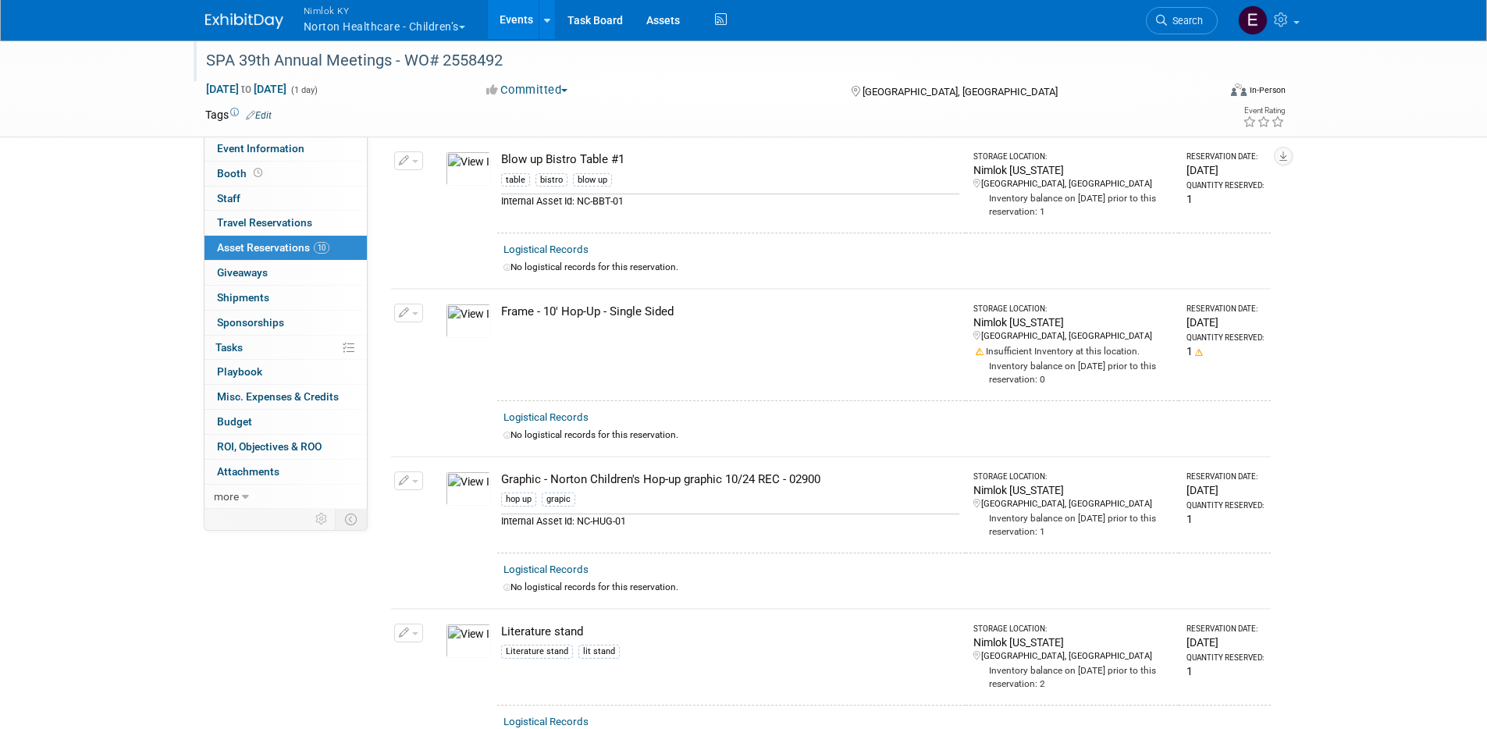
scroll to position [1226, 0]
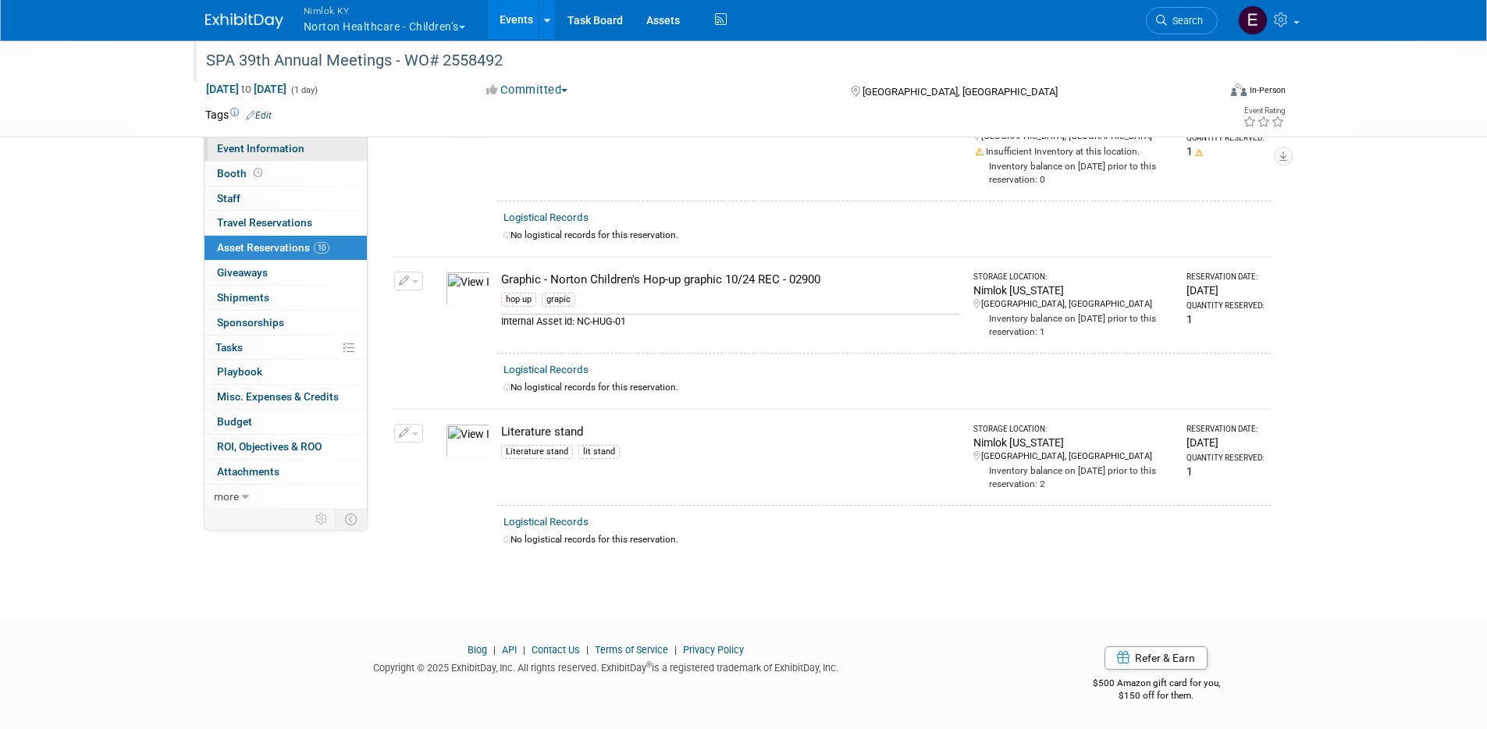
click at [244, 148] on span "Event Information" at bounding box center [260, 148] width 87 height 12
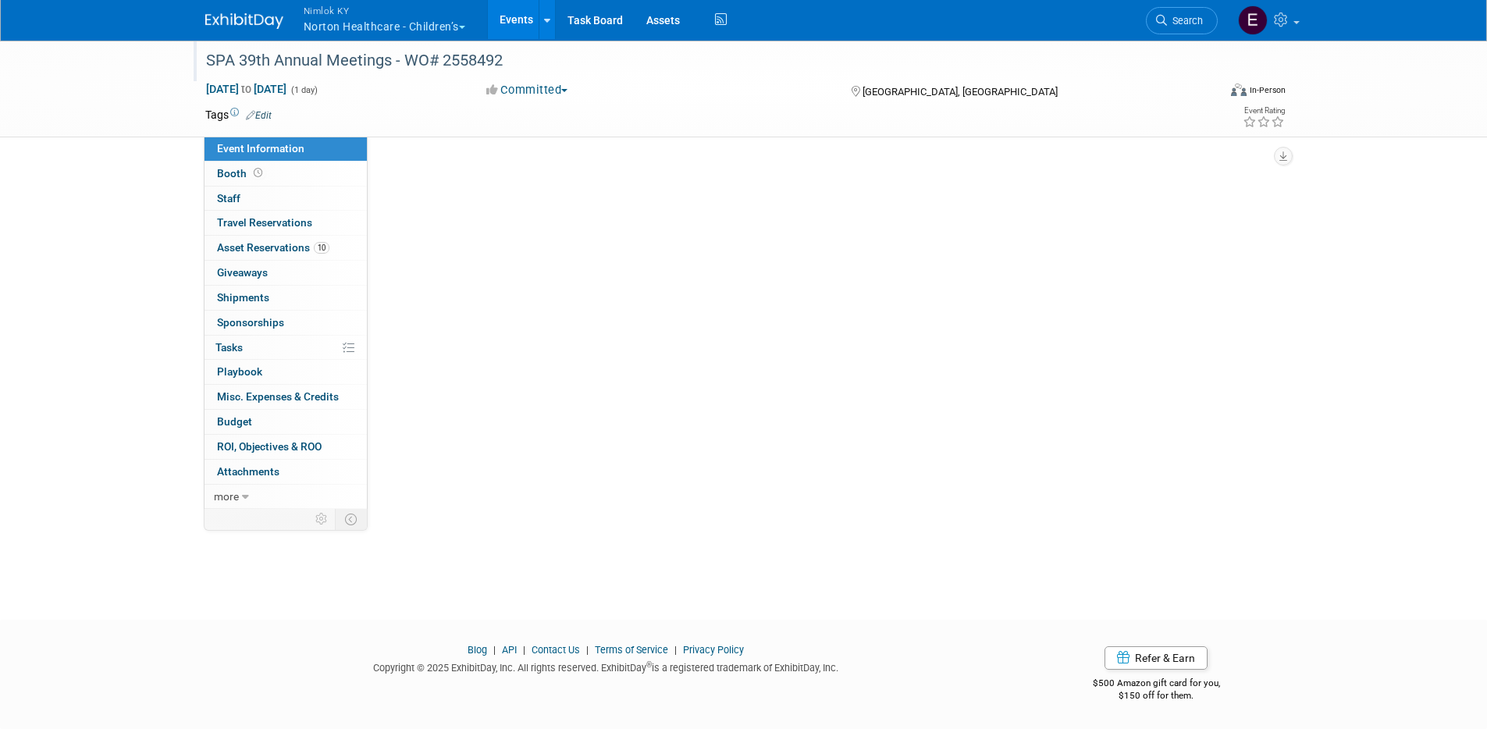
scroll to position [0, 0]
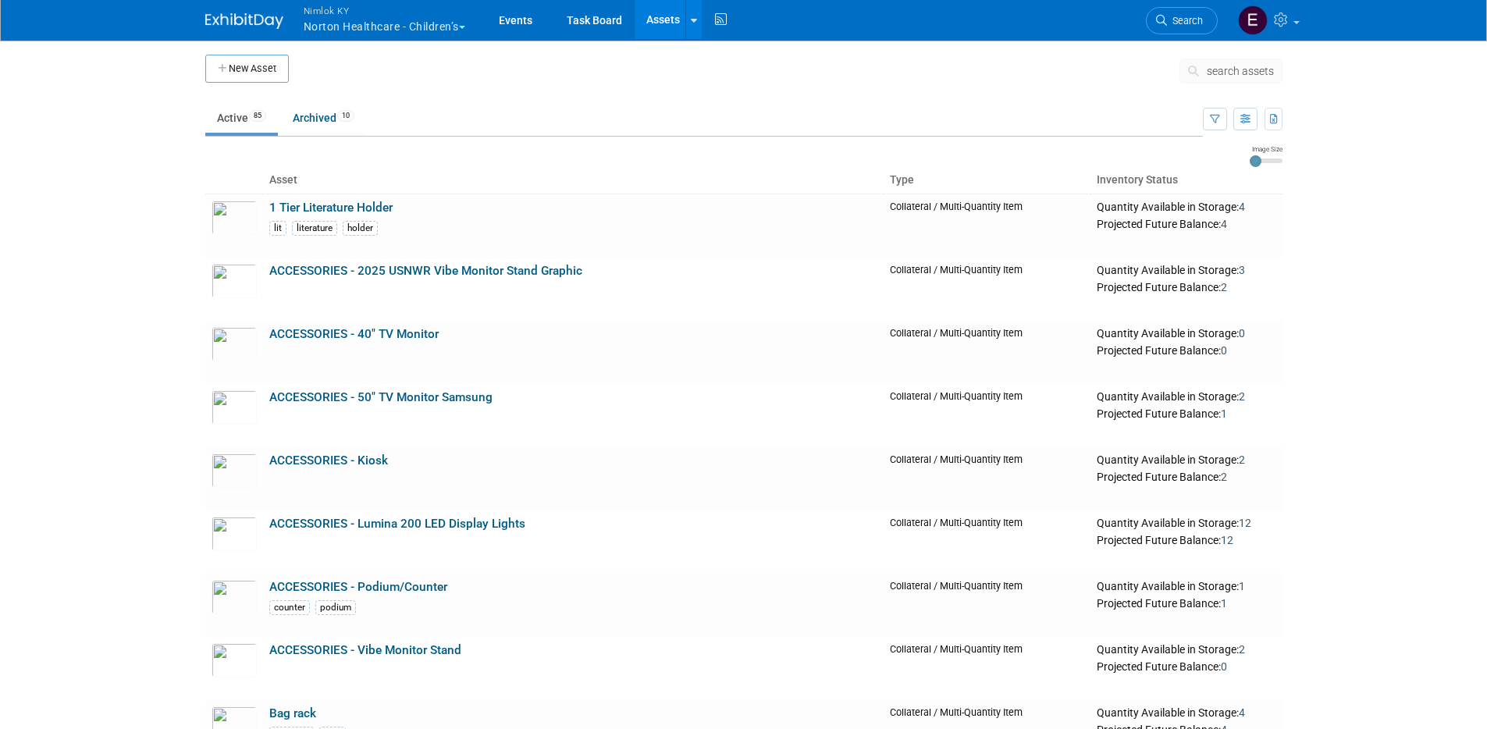
click at [140, 390] on body "Nimlok KY Norton Healthcare - Children’s Explore: My Workspaces 43 Go to Worksp…" at bounding box center [743, 364] width 1487 height 729
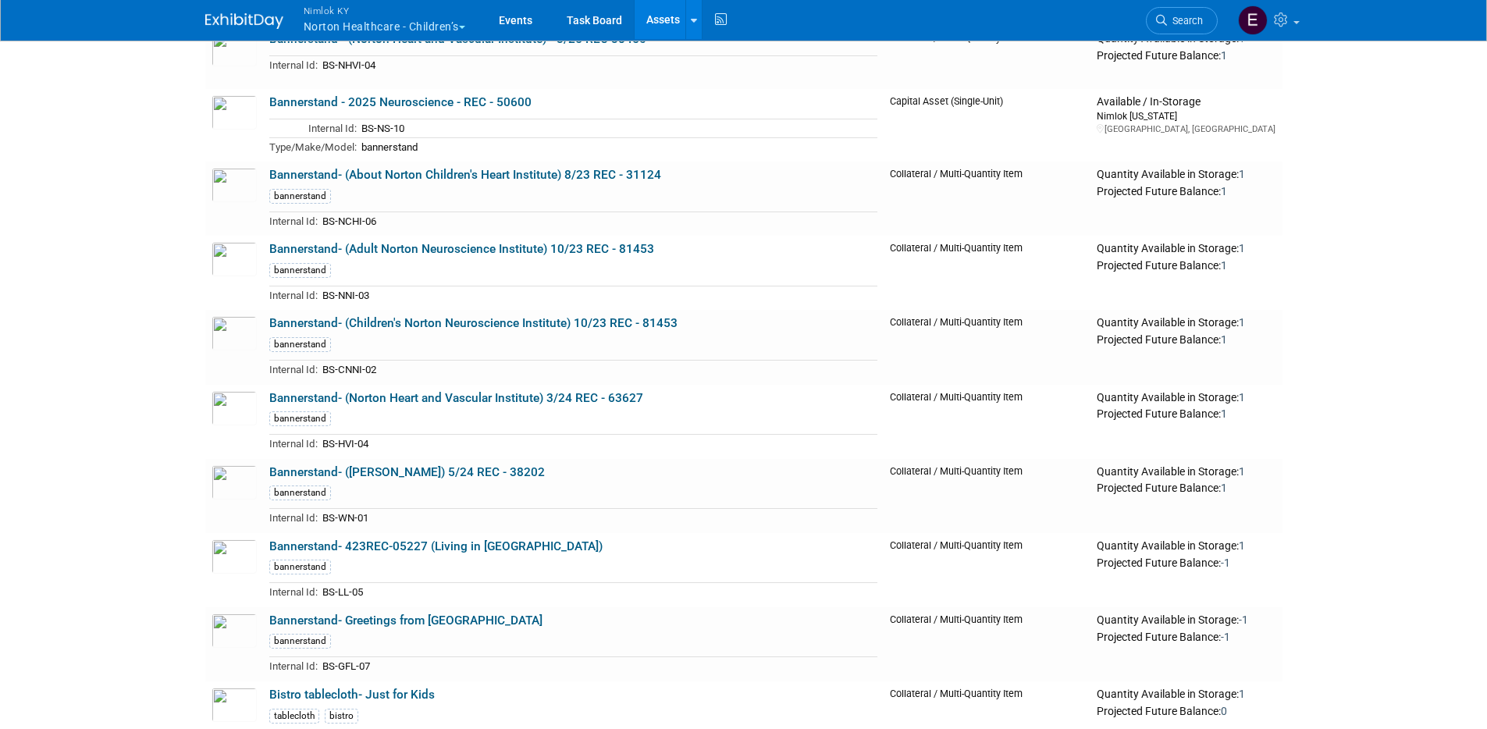
scroll to position [1316, 0]
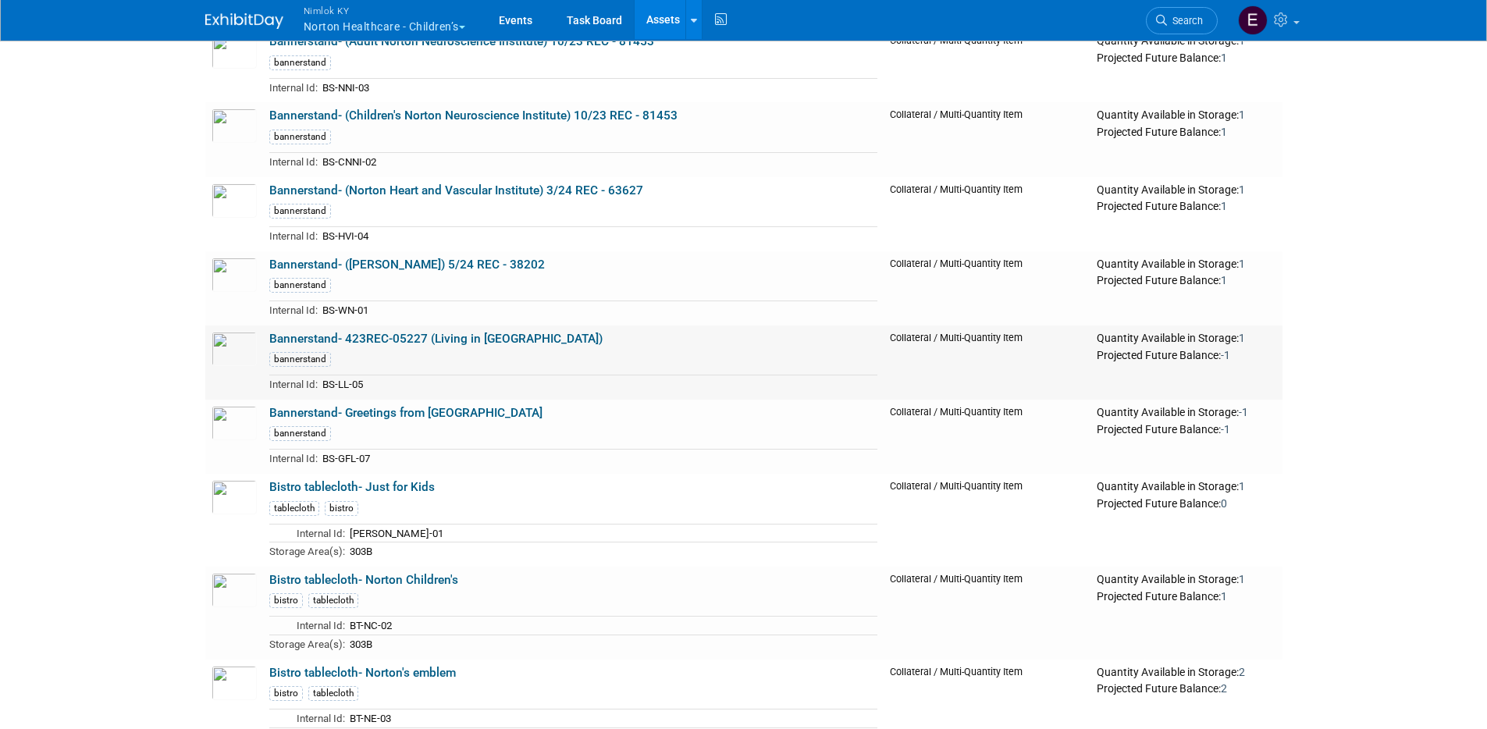
click at [402, 339] on link "Bannerstand- 423REC-05227 (Living in [GEOGRAPHIC_DATA])" at bounding box center [435, 339] width 333 height 14
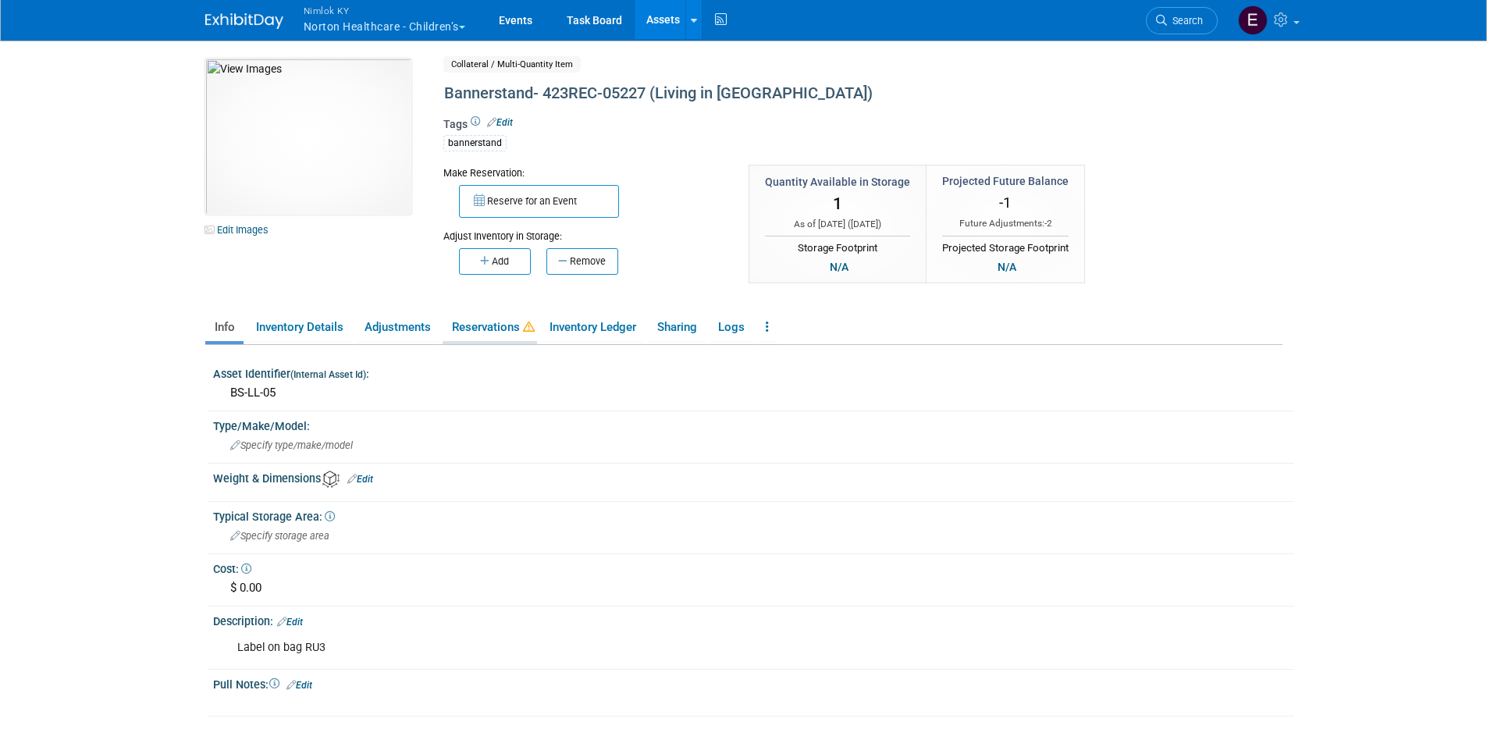
click at [468, 336] on link "Reservations" at bounding box center [490, 327] width 94 height 27
